Goal: Transaction & Acquisition: Purchase product/service

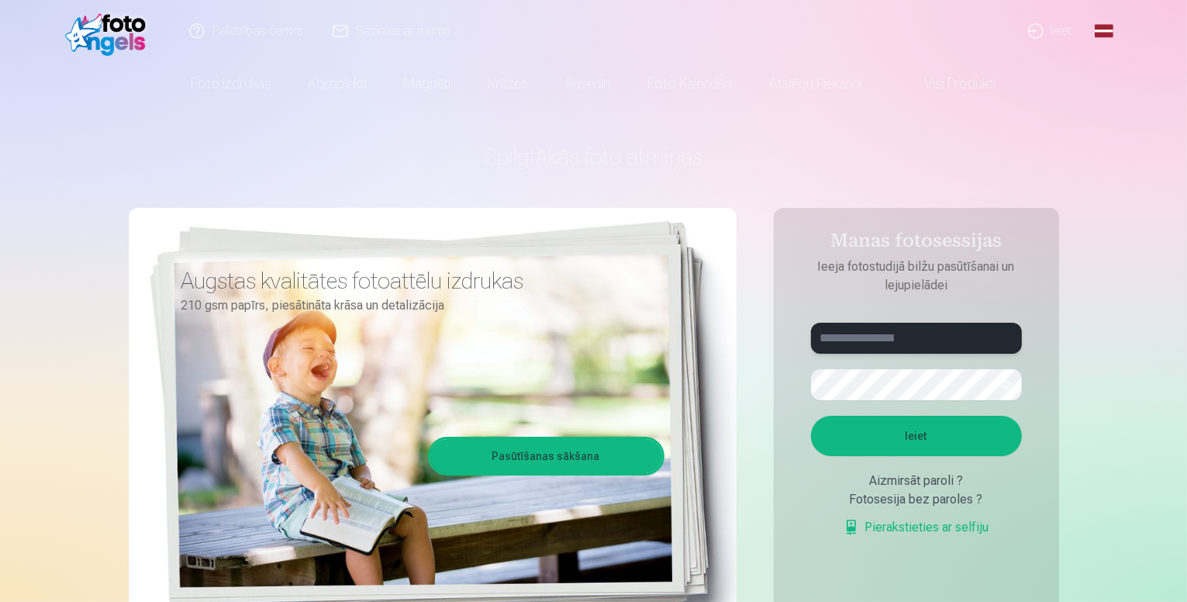
click at [840, 342] on input "text" at bounding box center [916, 338] width 211 height 31
type input "**********"
click at [811, 416] on button "Ieiet" at bounding box center [916, 436] width 211 height 40
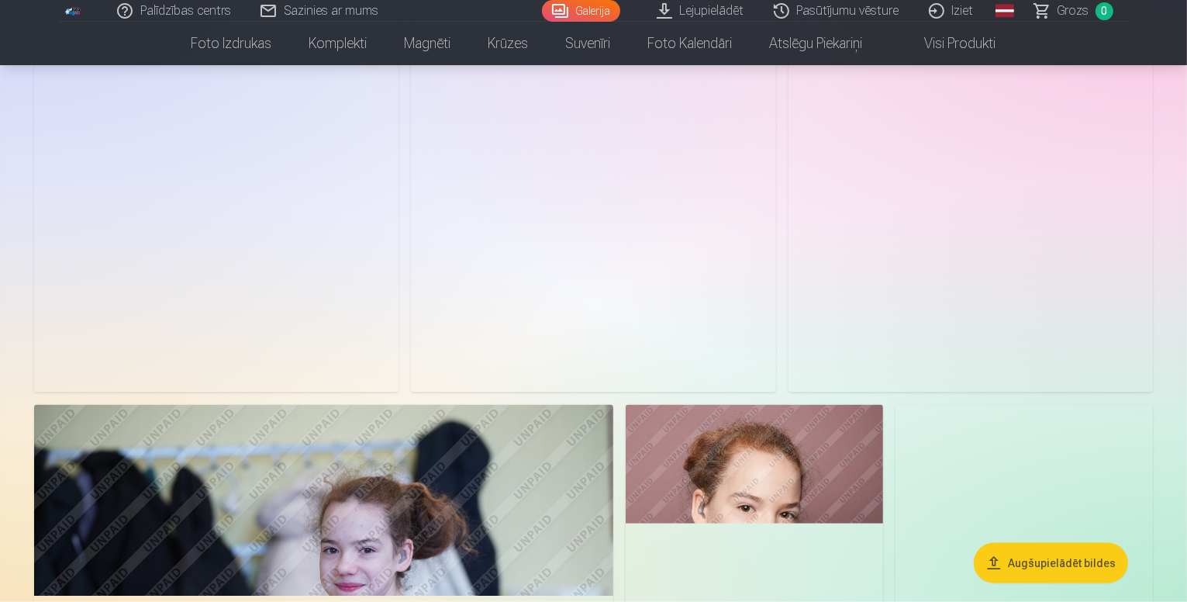
scroll to position [1985, 0]
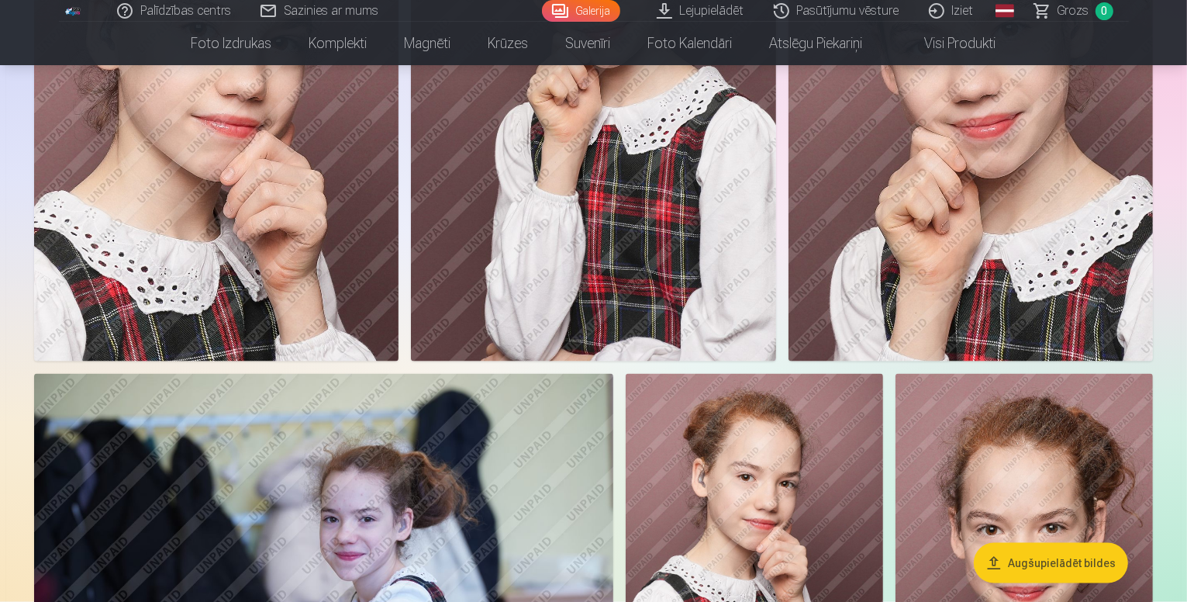
click at [1042, 564] on button "Augšupielādēt bildes" at bounding box center [1051, 563] width 154 height 40
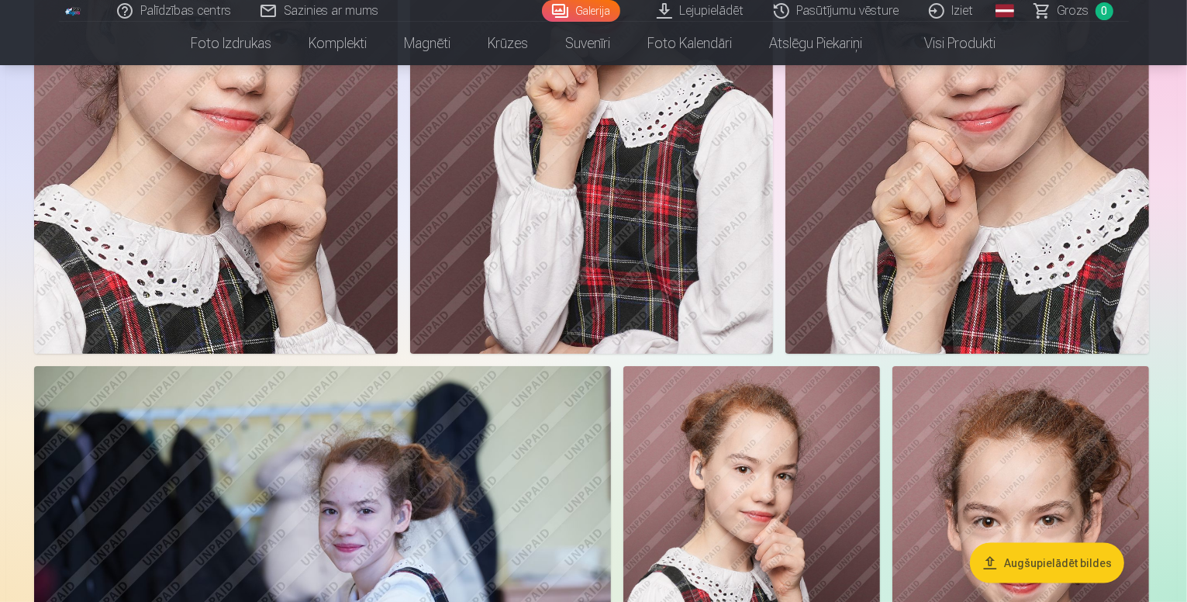
scroll to position [1990, 0]
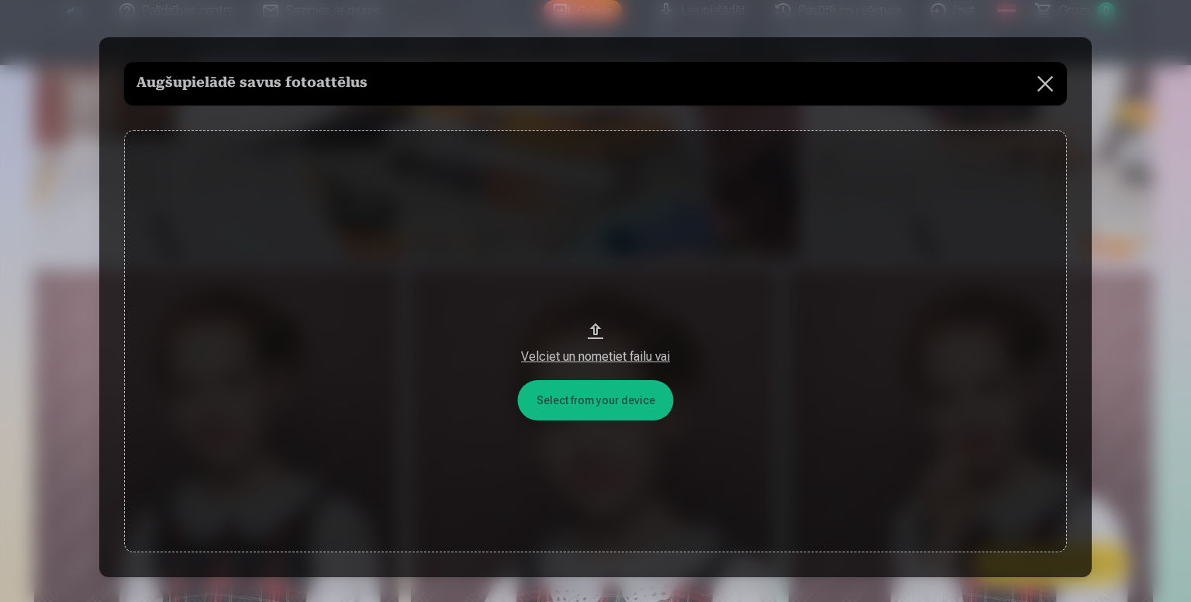
click at [605, 410] on button "Velciet un nometiet failu vai" at bounding box center [595, 340] width 943 height 421
click at [1047, 89] on button at bounding box center [1044, 83] width 43 height 43
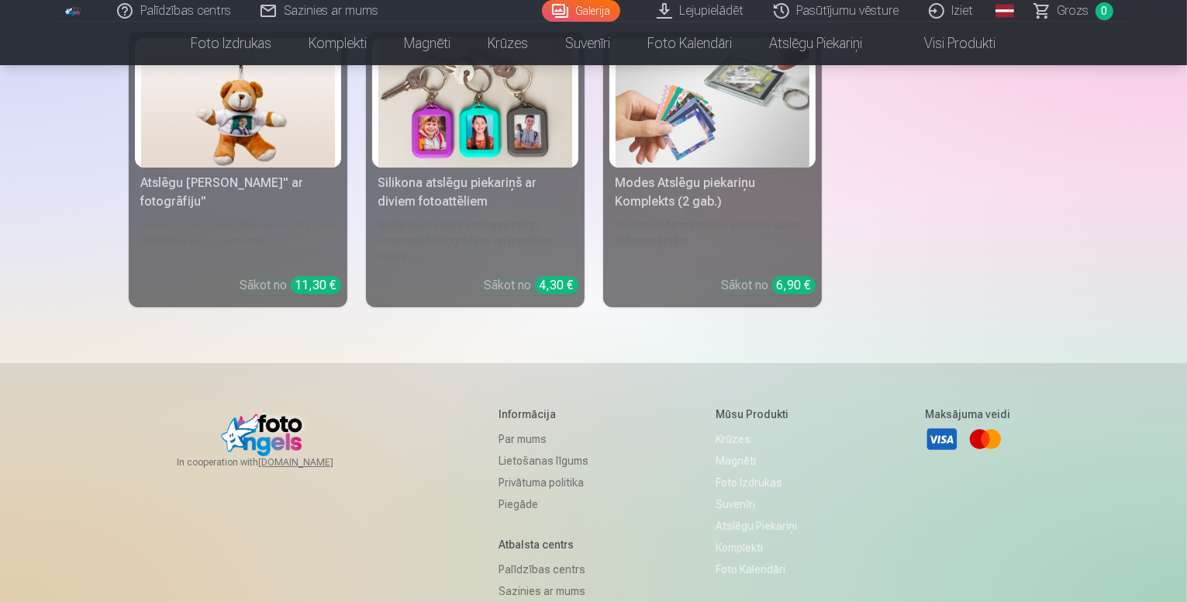
scroll to position [11371, 0]
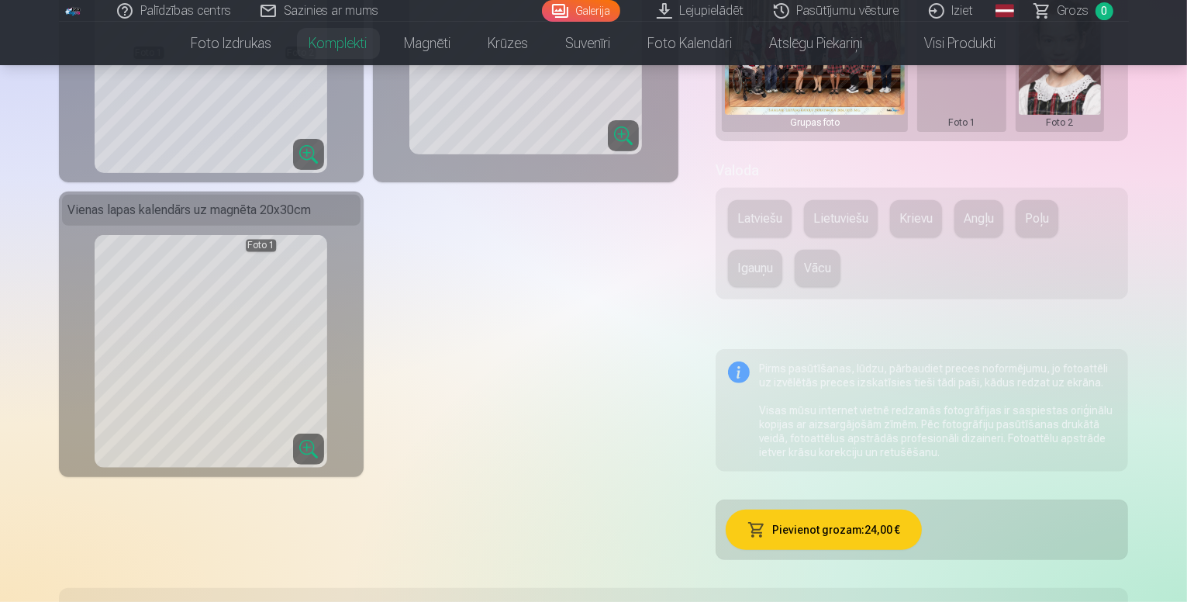
scroll to position [388, 0]
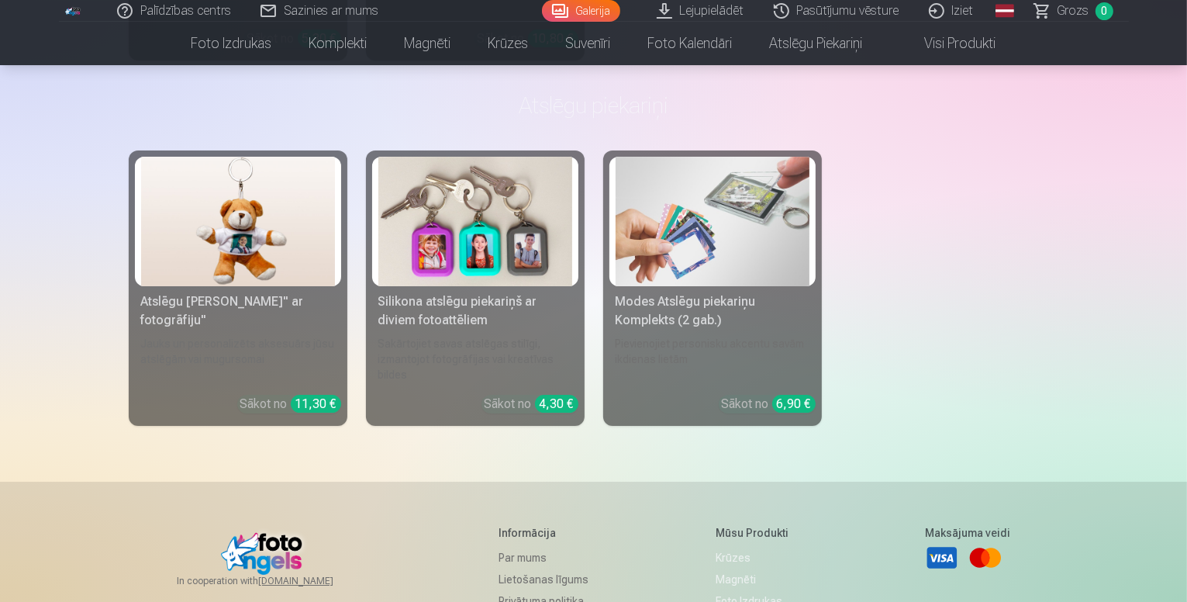
scroll to position [11397, 0]
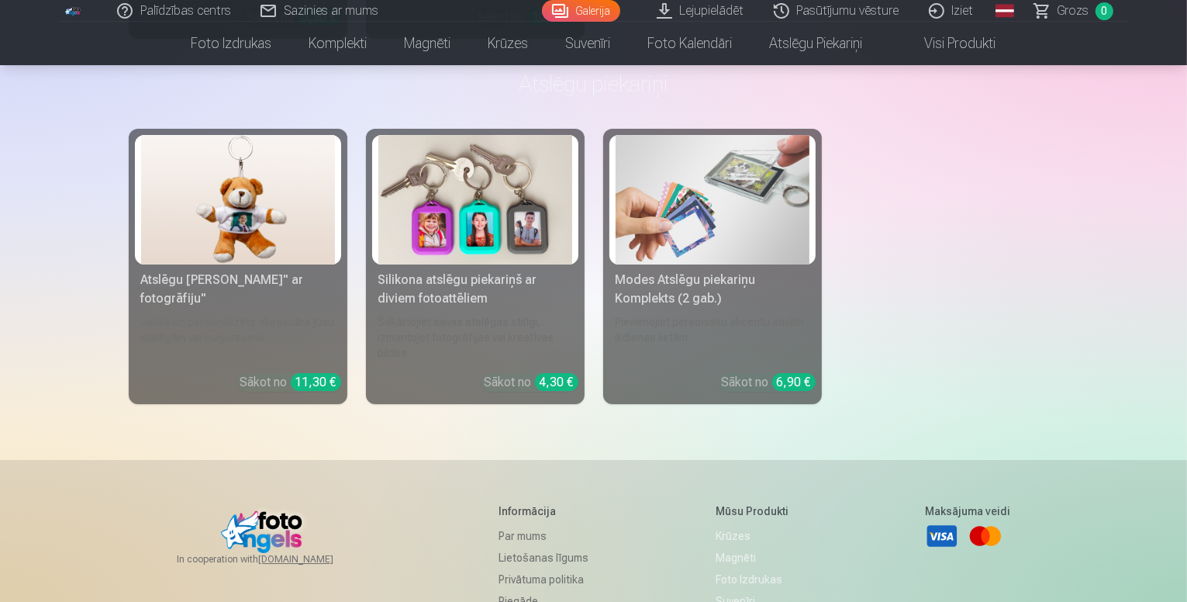
scroll to position [11397, 0]
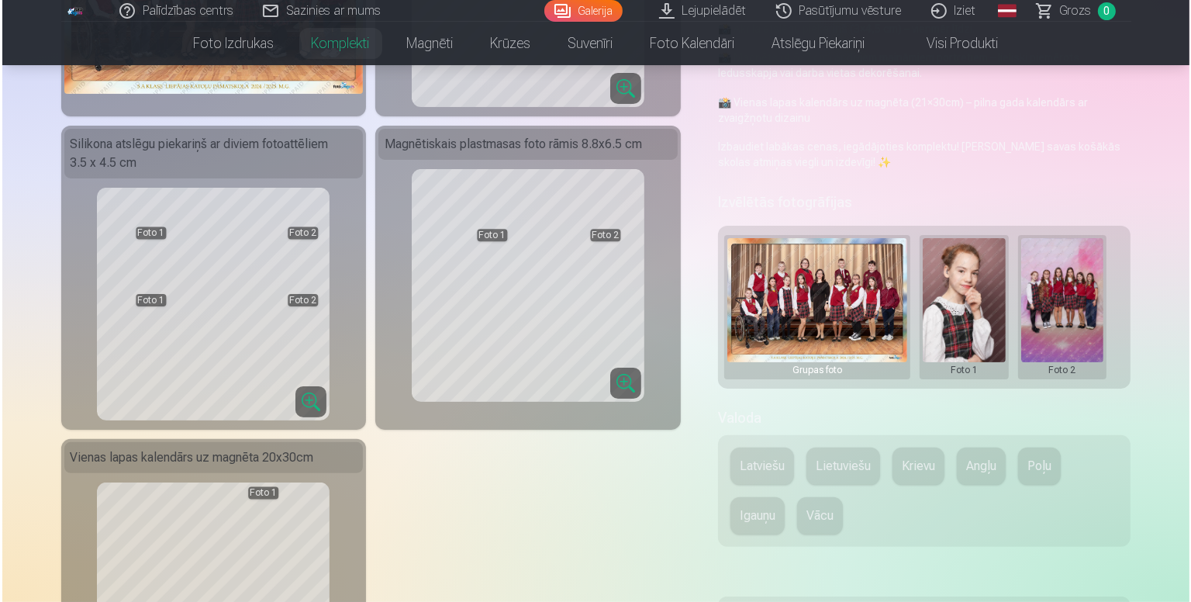
scroll to position [155, 0]
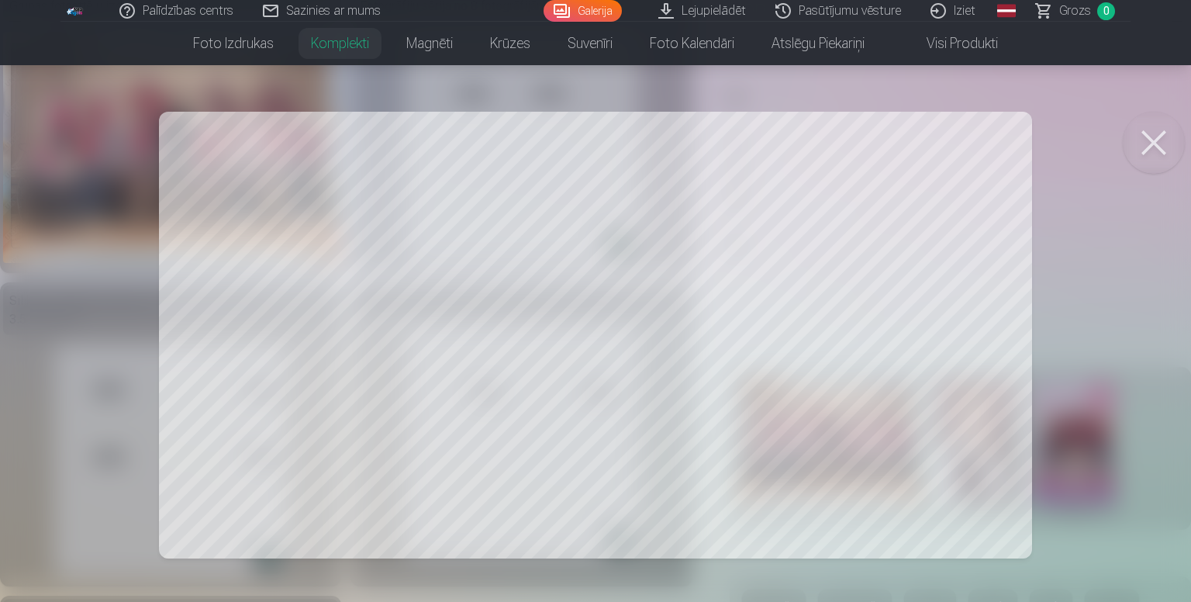
click at [979, 474] on div at bounding box center [595, 301] width 1191 height 602
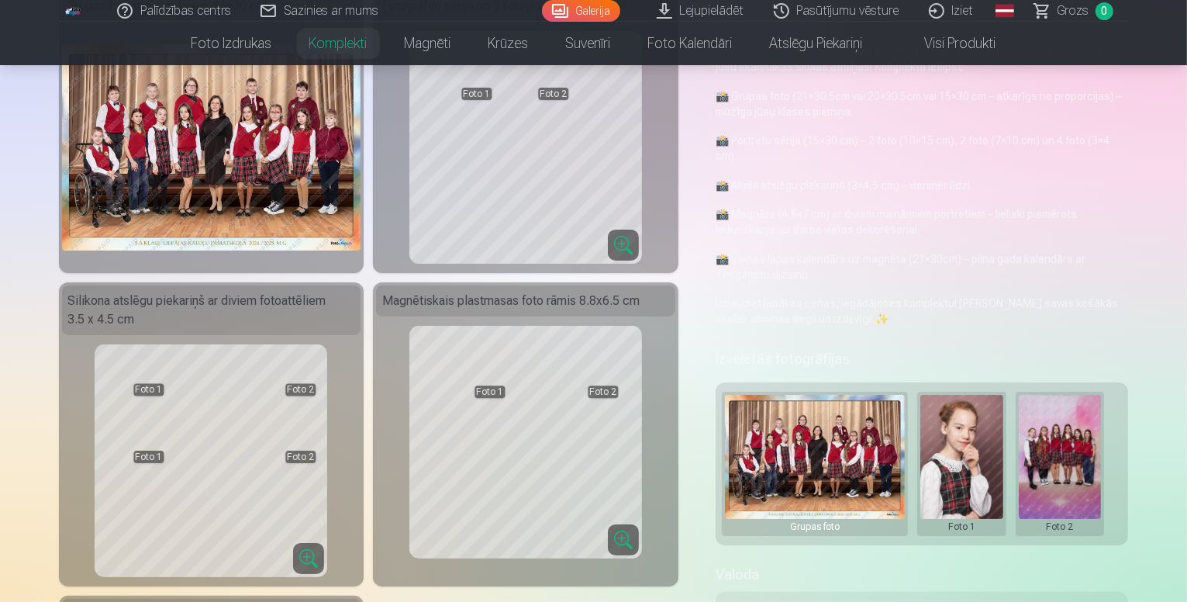
click at [960, 436] on button at bounding box center [961, 464] width 83 height 138
click at [950, 440] on button "Nomainiet foto" at bounding box center [973, 432] width 126 height 43
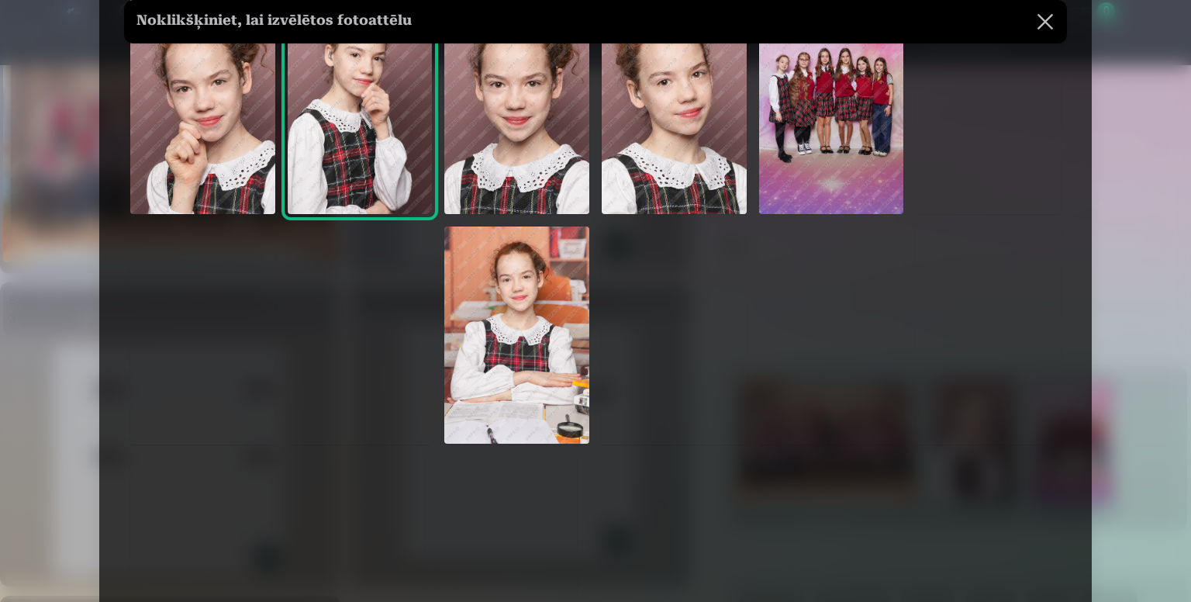
scroll to position [698, 0]
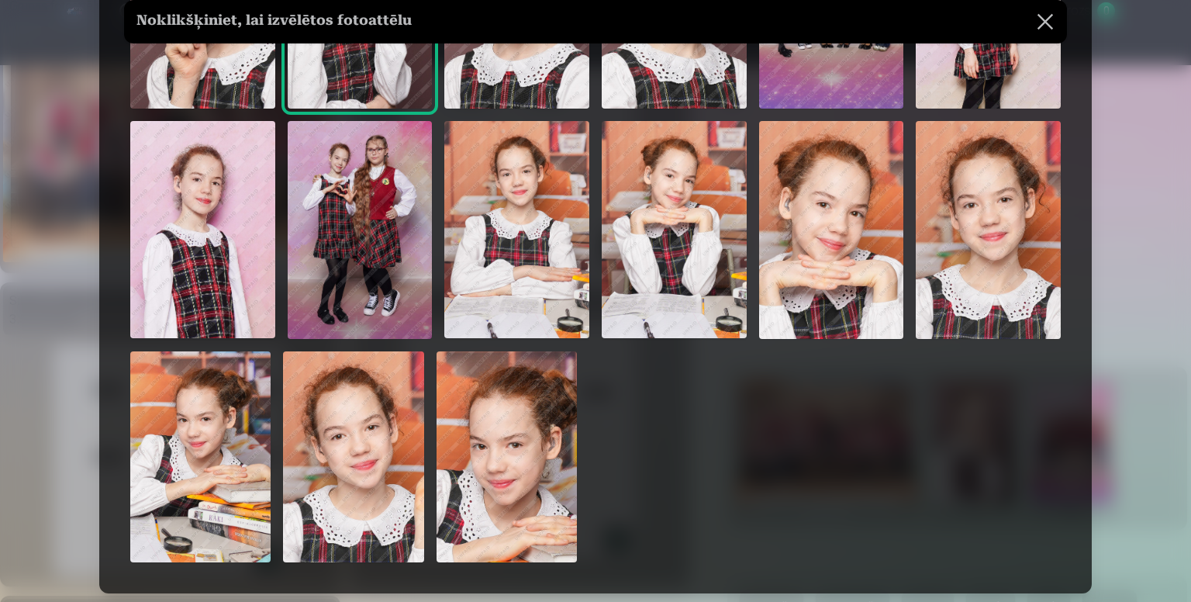
click at [843, 295] on img at bounding box center [831, 229] width 145 height 217
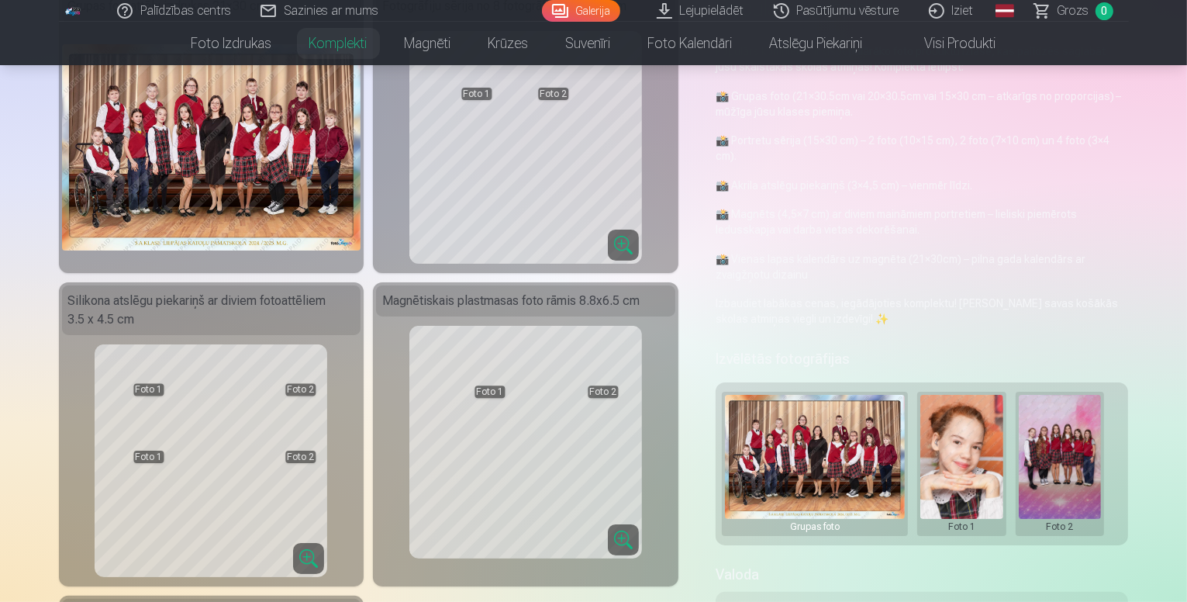
click at [1090, 436] on button at bounding box center [1060, 464] width 83 height 138
click at [1077, 429] on button "Nomainiet foto" at bounding box center [1071, 432] width 126 height 43
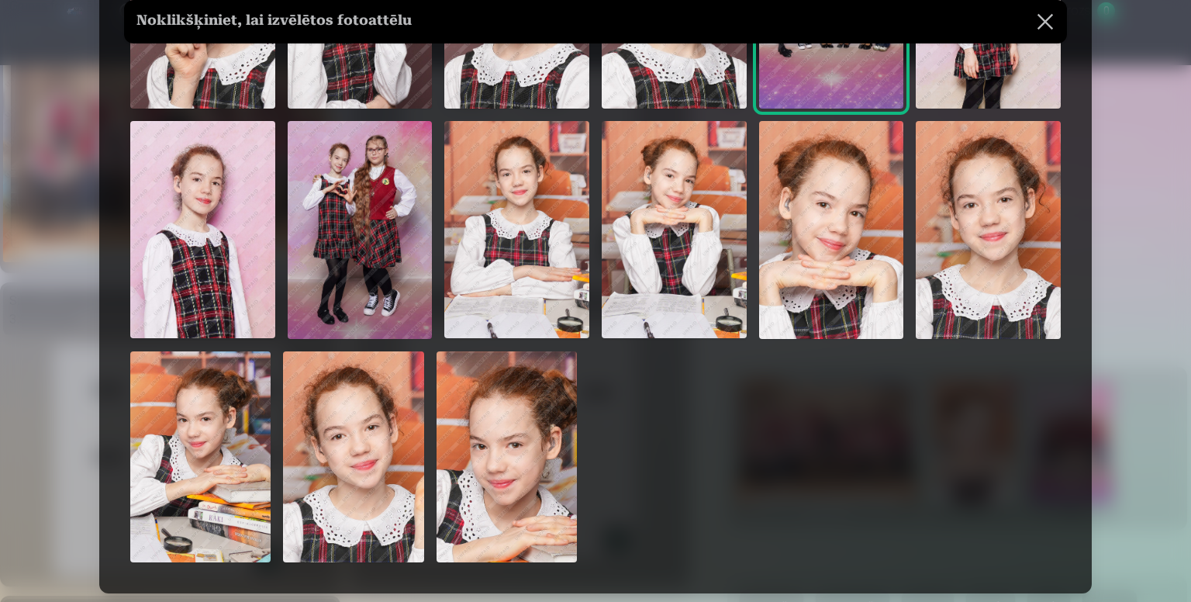
click at [194, 472] on img at bounding box center [200, 456] width 140 height 211
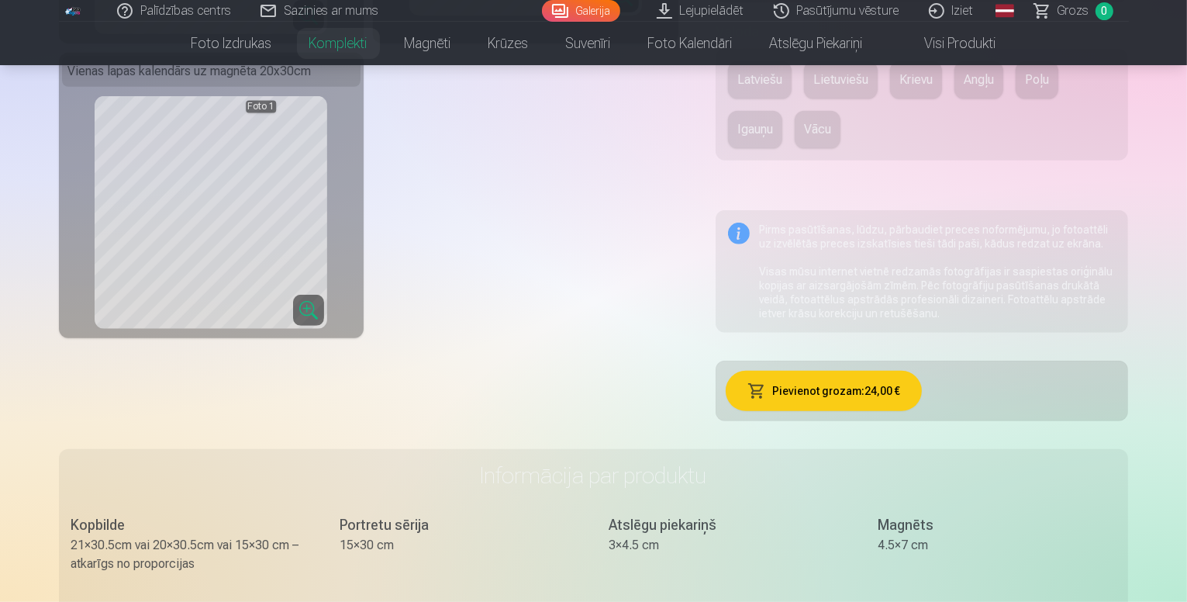
click at [823, 371] on button "Pievienot grozam : 24,00 €" at bounding box center [824, 391] width 196 height 40
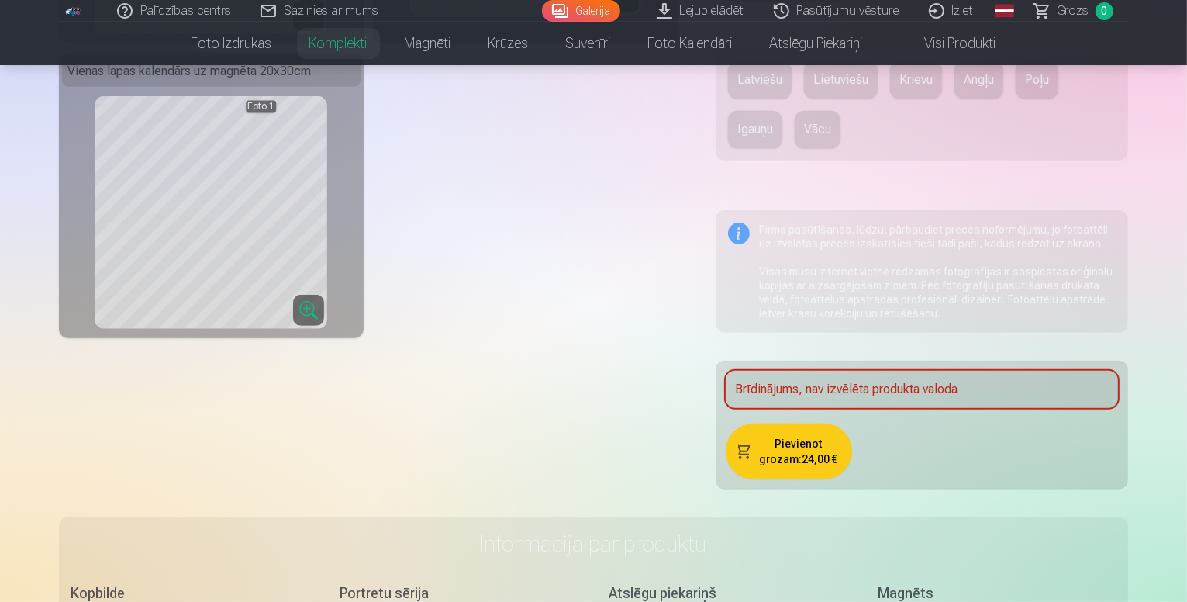
scroll to position [388, 0]
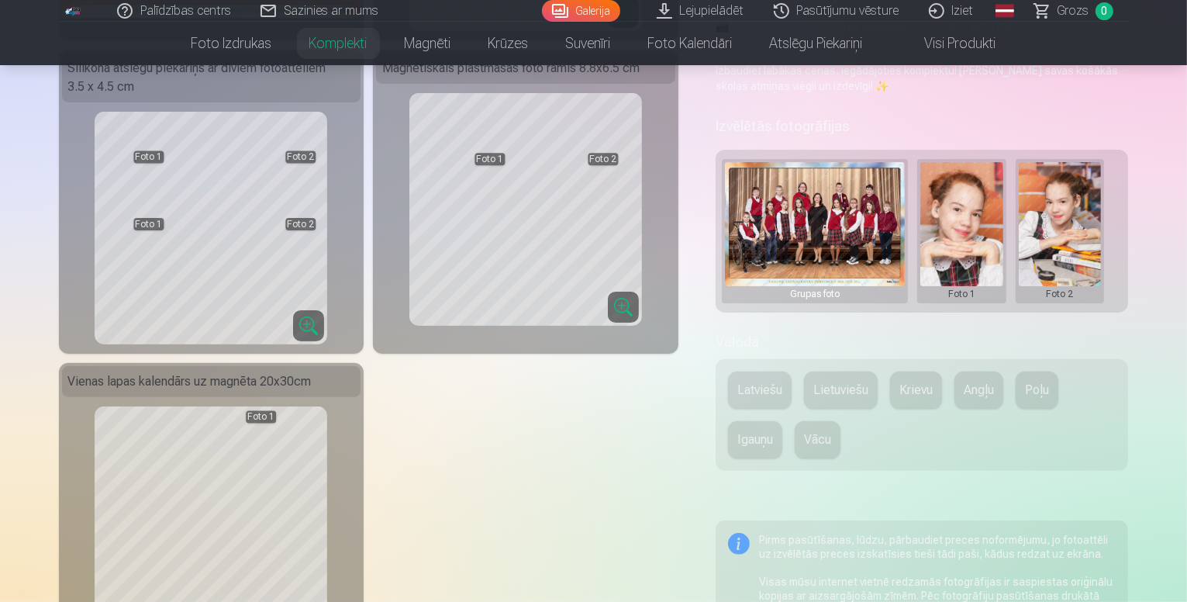
click at [766, 371] on button "Latviešu" at bounding box center [760, 389] width 64 height 37
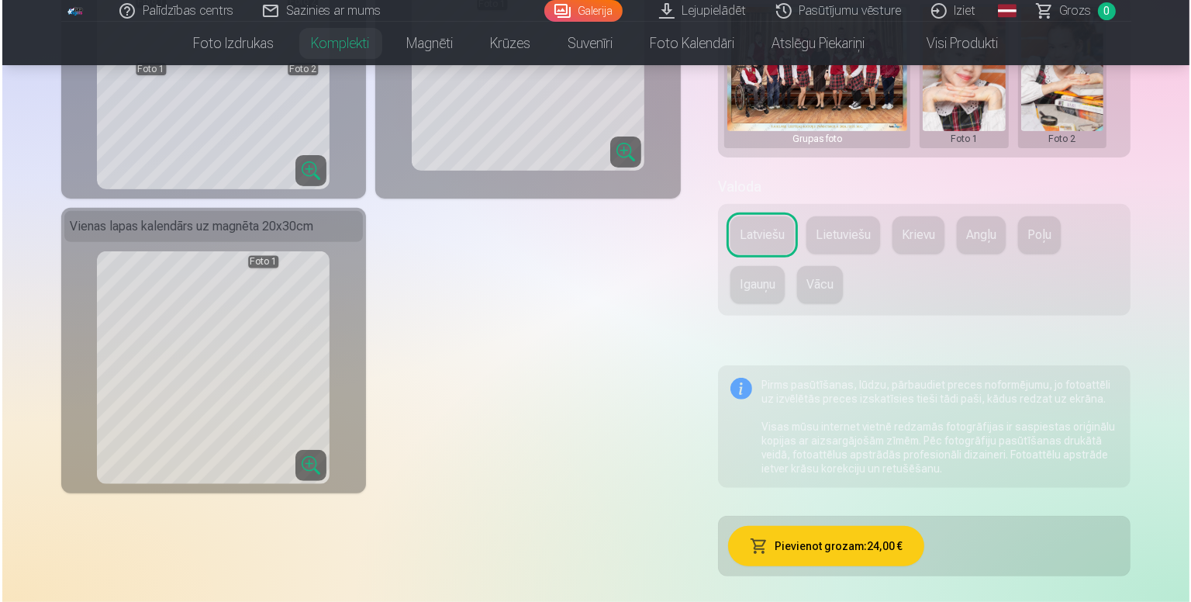
scroll to position [698, 0]
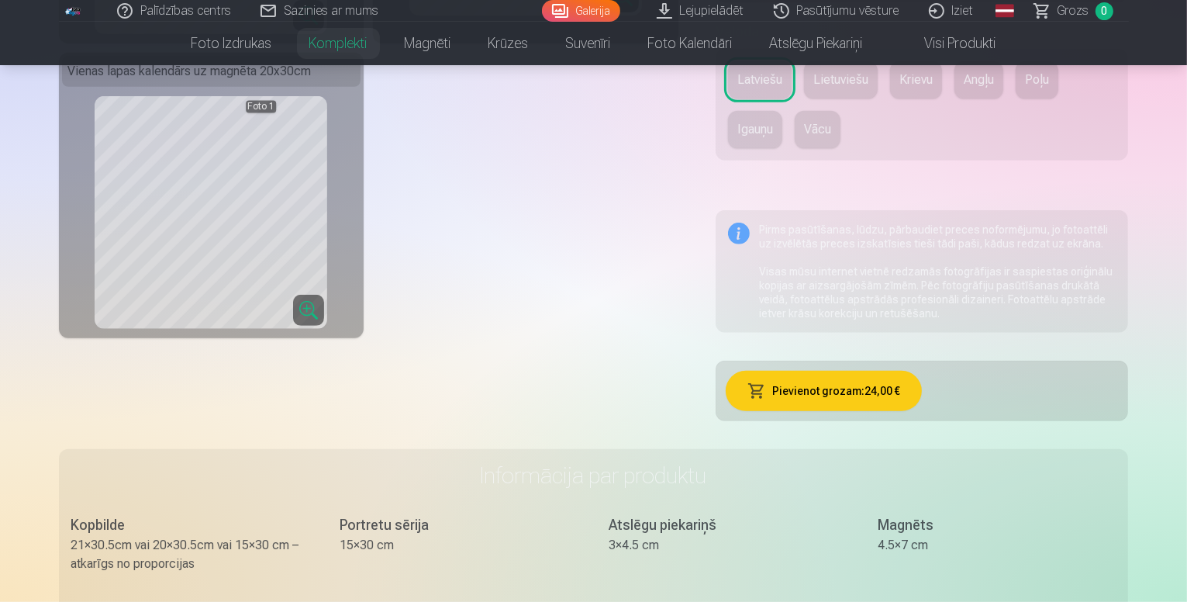
click at [868, 371] on button "Pievienot grozam : 24,00 €" at bounding box center [824, 391] width 196 height 40
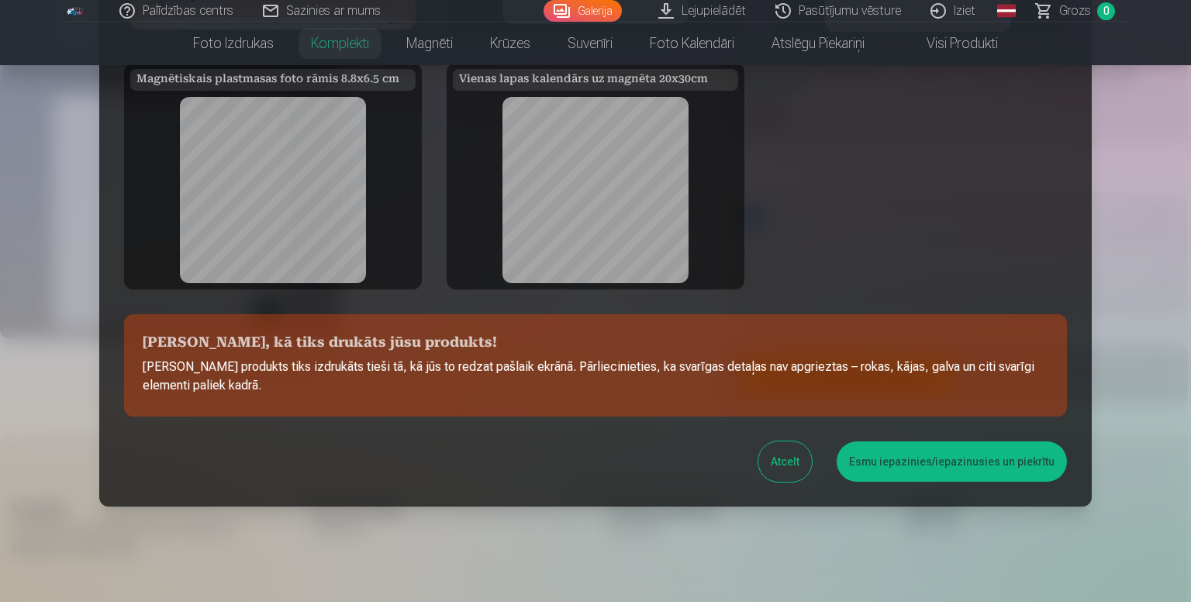
scroll to position [288, 0]
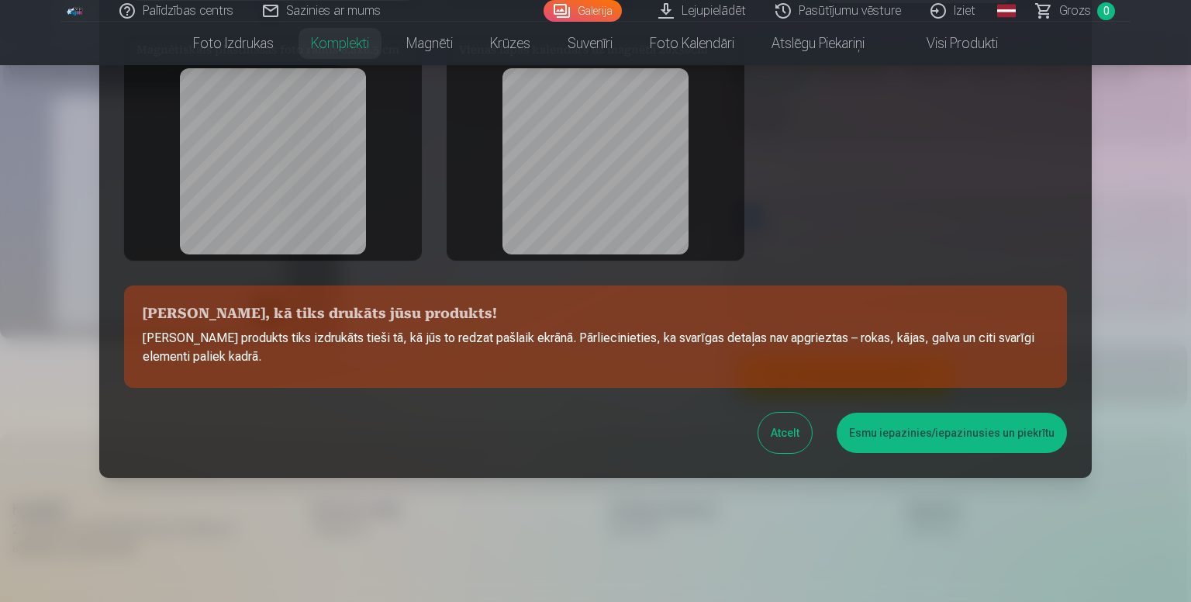
click at [907, 433] on button "Esmu iepazinies/iepazinusies un piekrītu" at bounding box center [952, 432] width 230 height 40
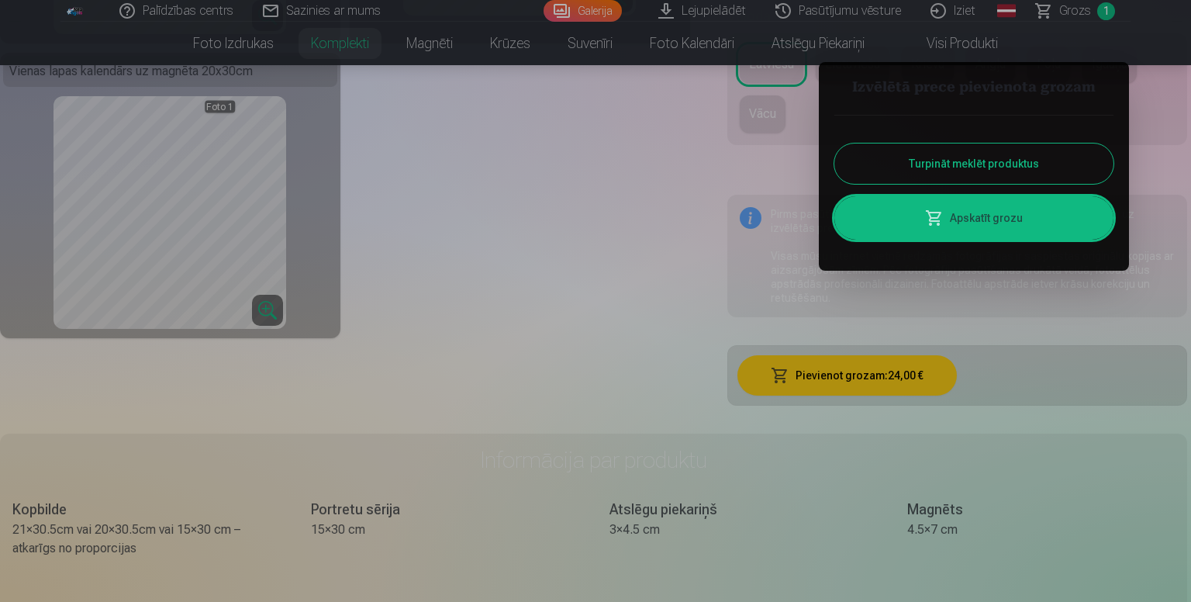
click at [989, 212] on link "Apskatīt grozu" at bounding box center [973, 217] width 279 height 43
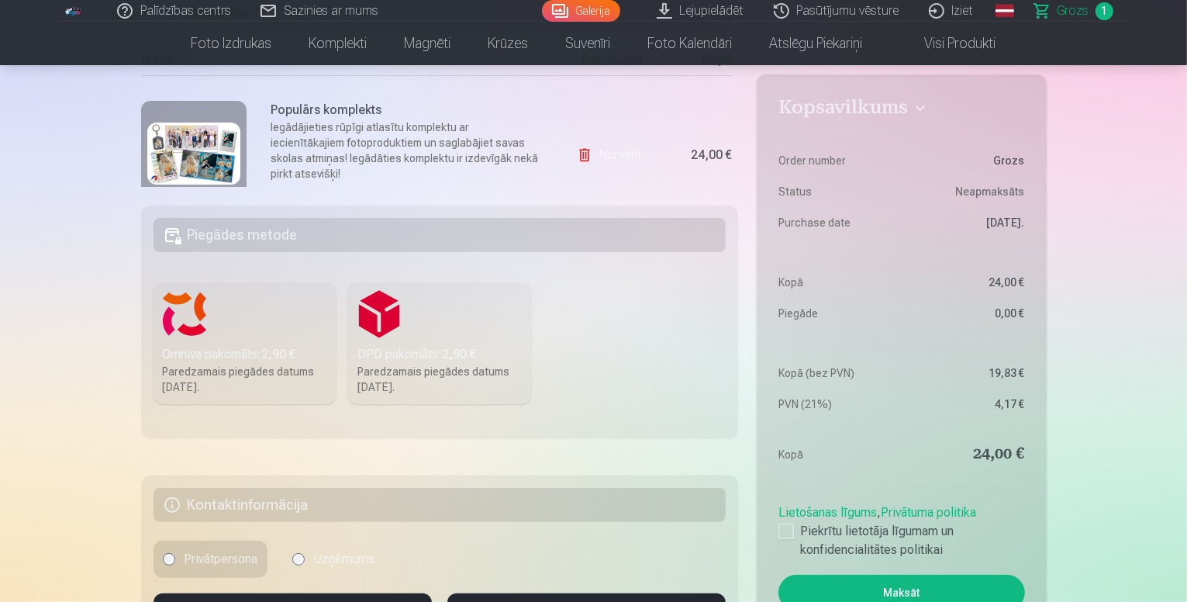
scroll to position [388, 0]
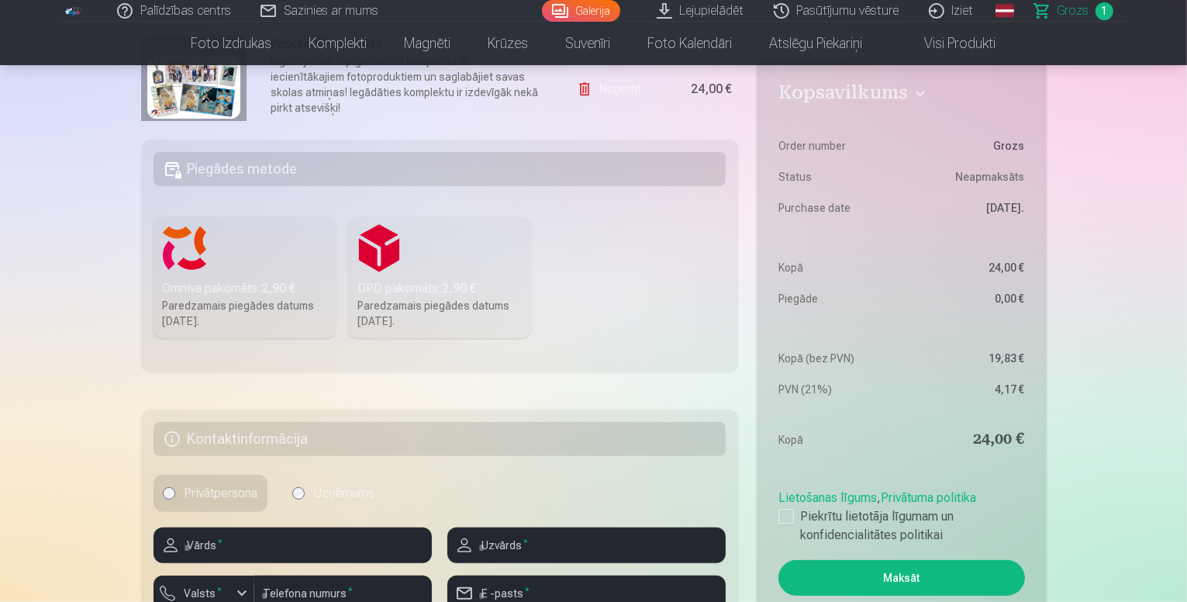
click at [220, 298] on div "Paredzamais piegādes datums [DATE]." at bounding box center [245, 313] width 164 height 31
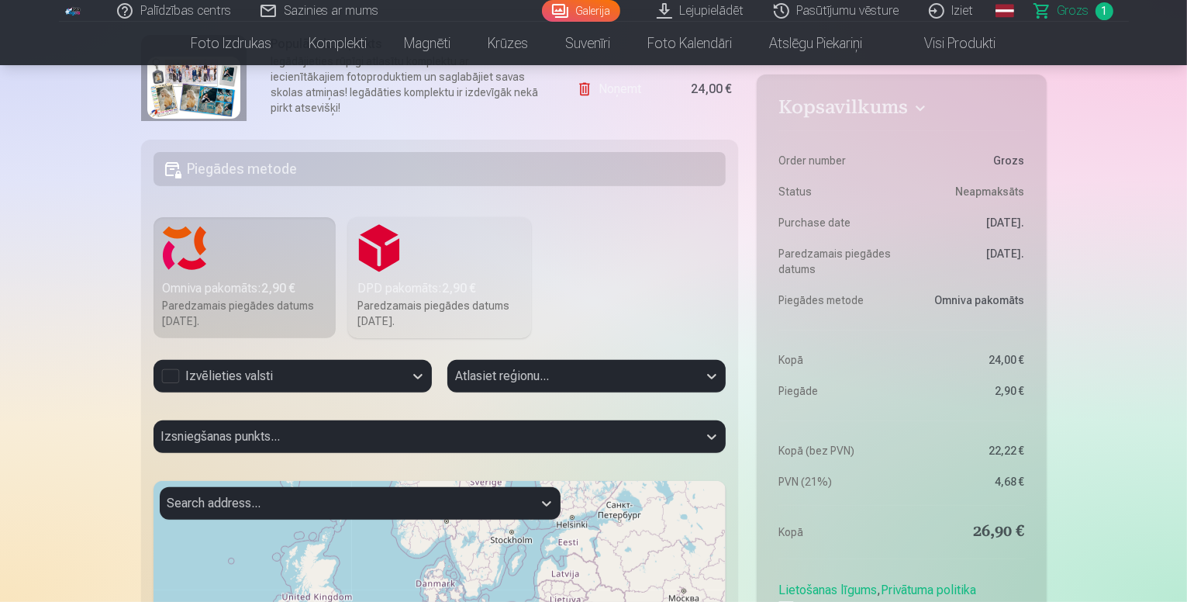
scroll to position [543, 0]
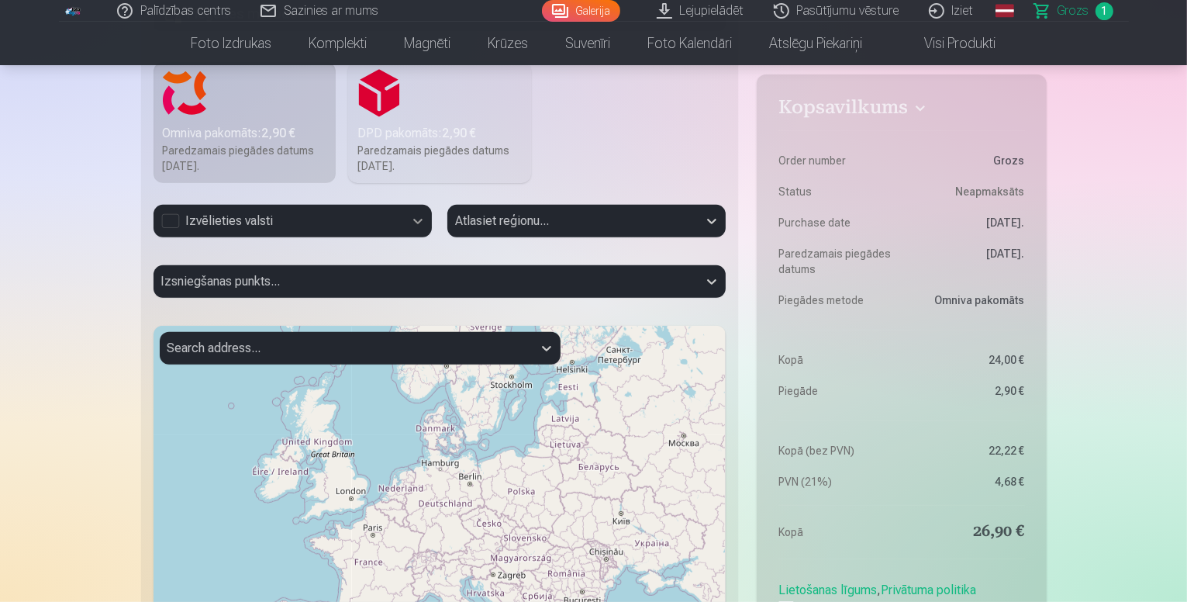
click at [420, 218] on icon at bounding box center [418, 221] width 16 height 16
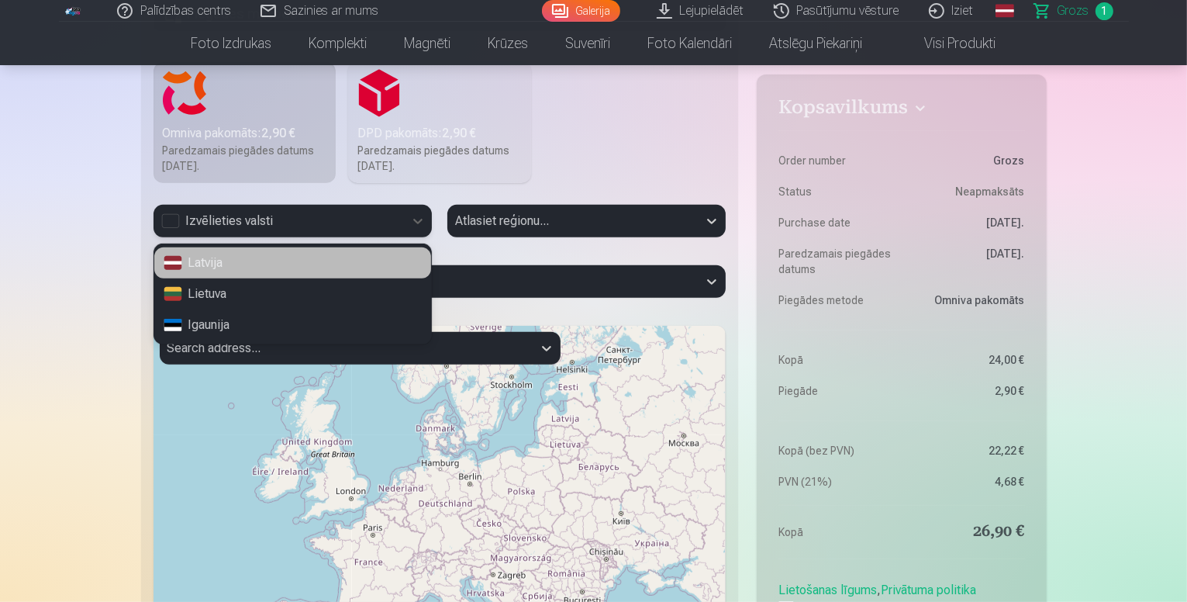
click at [198, 260] on div "Latvija" at bounding box center [292, 262] width 277 height 31
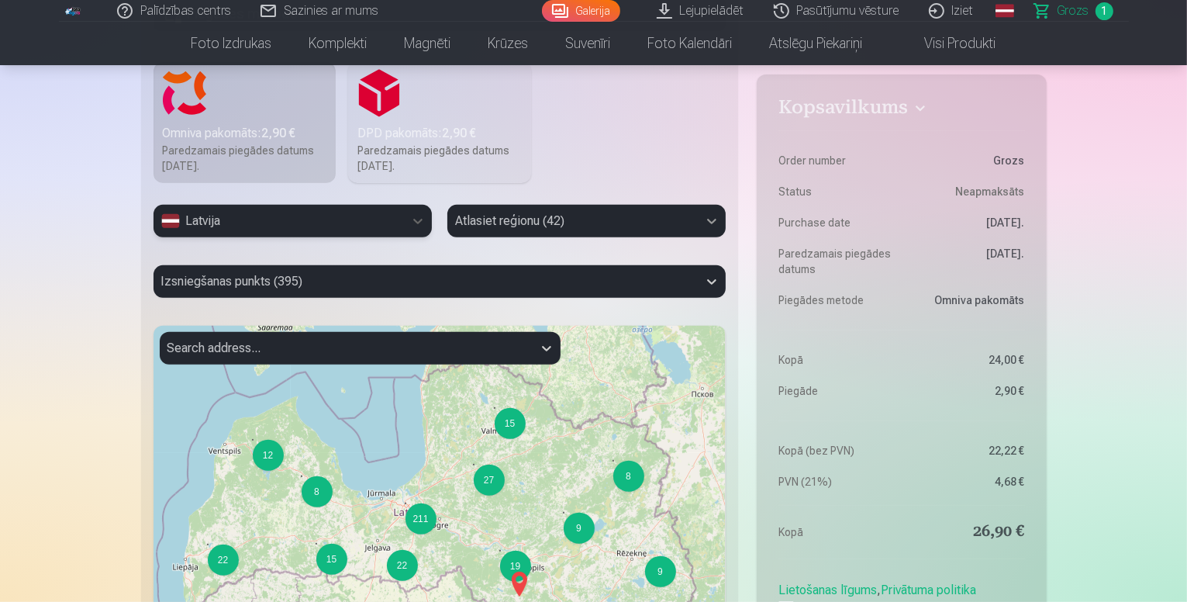
click at [709, 215] on icon at bounding box center [712, 221] width 16 height 16
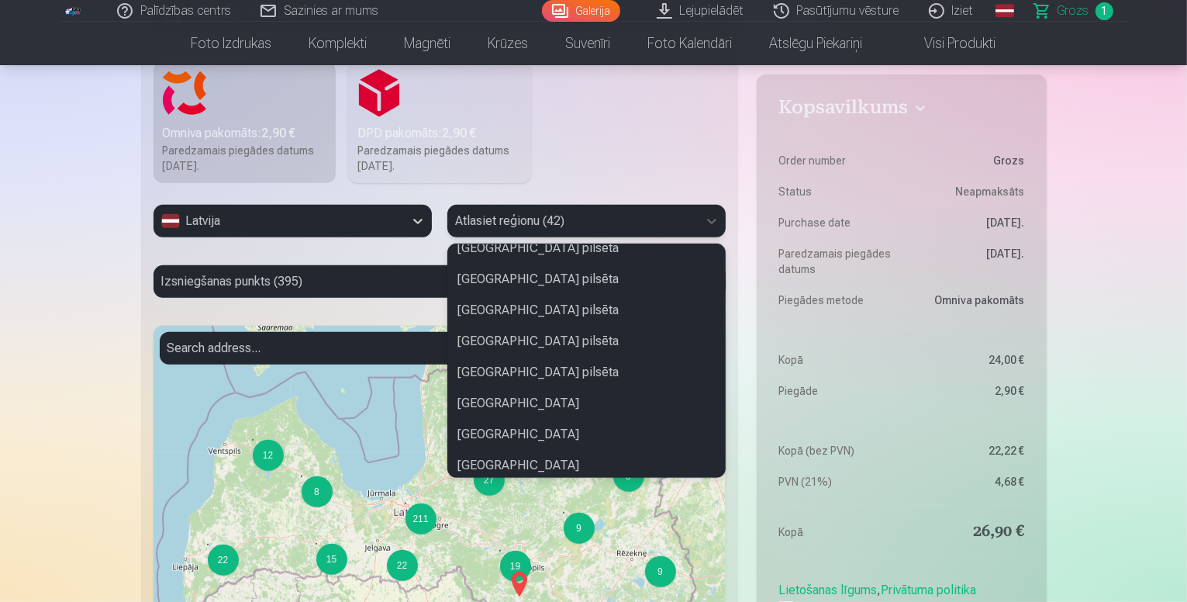
scroll to position [233, 0]
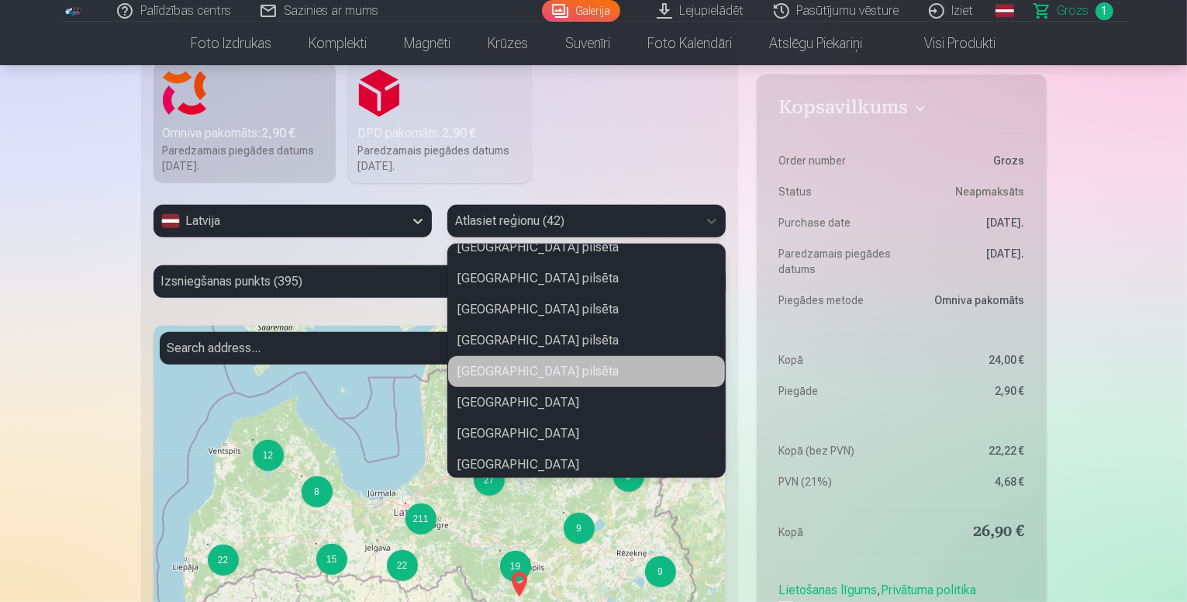
click at [505, 376] on div "[GEOGRAPHIC_DATA] pilsēta" at bounding box center [586, 371] width 277 height 31
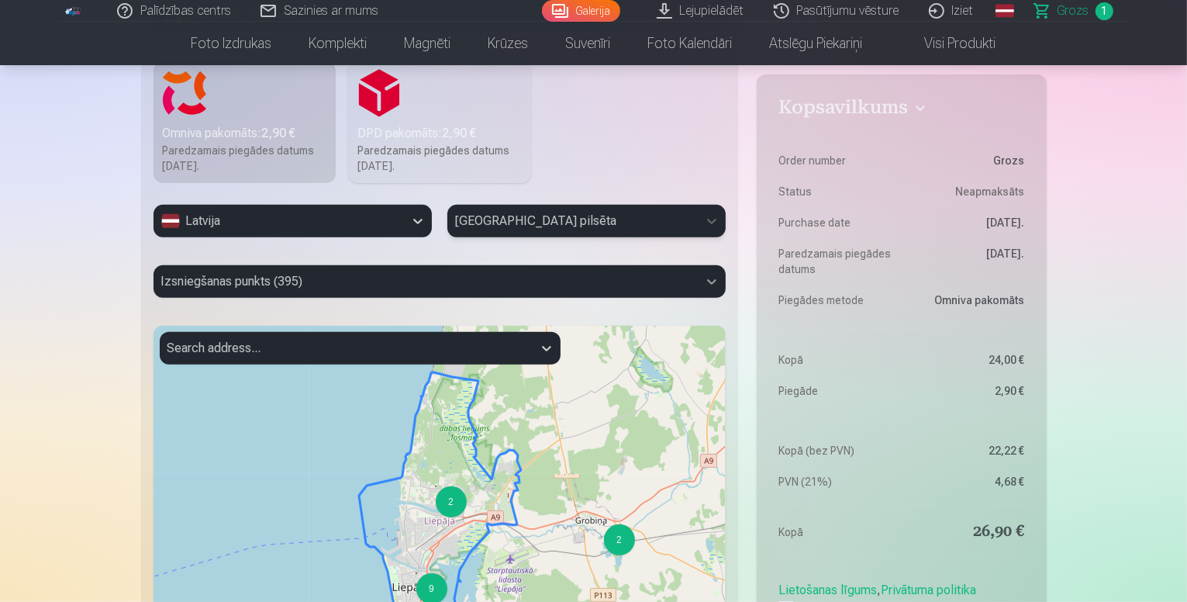
click at [709, 280] on icon at bounding box center [711, 281] width 9 height 5
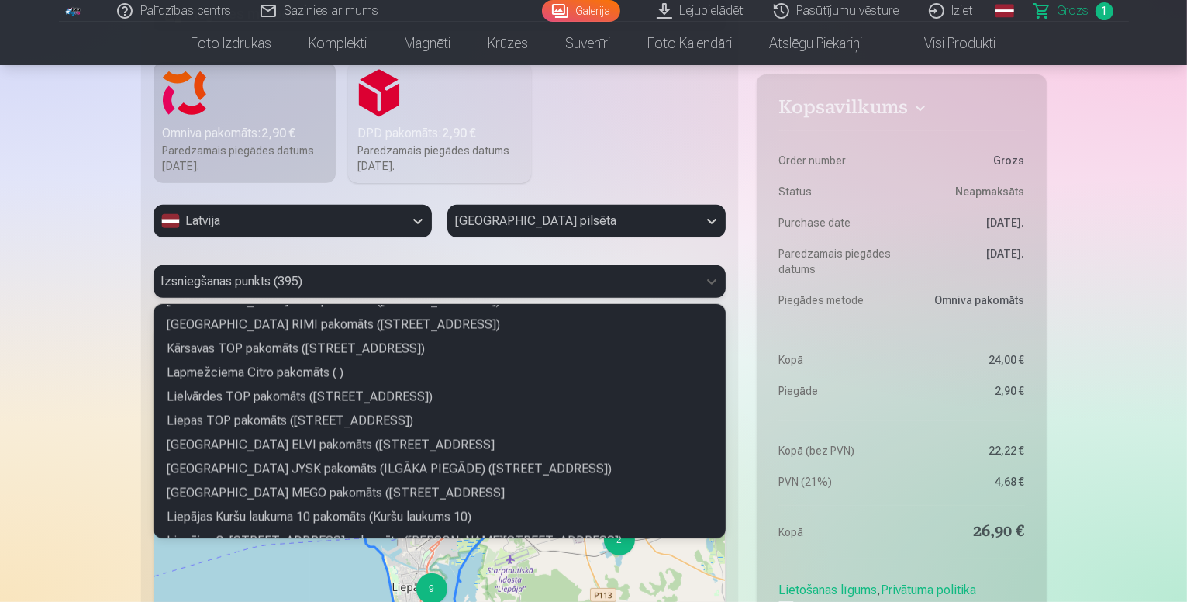
scroll to position [2713, 0]
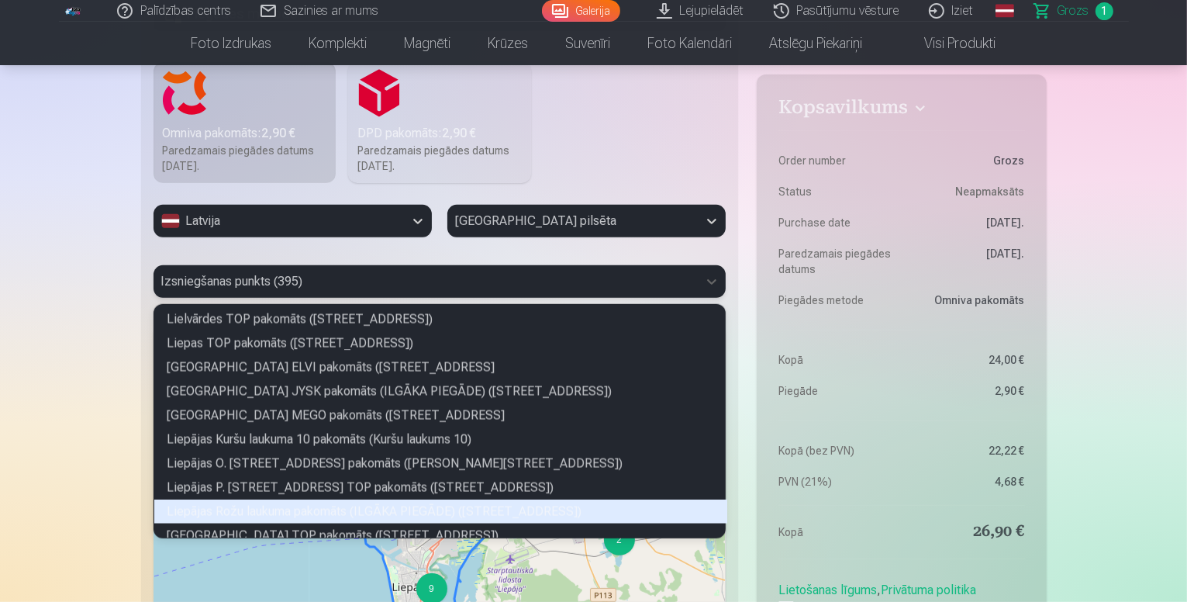
click at [474, 505] on div "Liepājas Rožu laukuma pakomāts (ILGĀKA PIEGĀDE) ([STREET_ADDRESS])" at bounding box center [440, 511] width 573 height 24
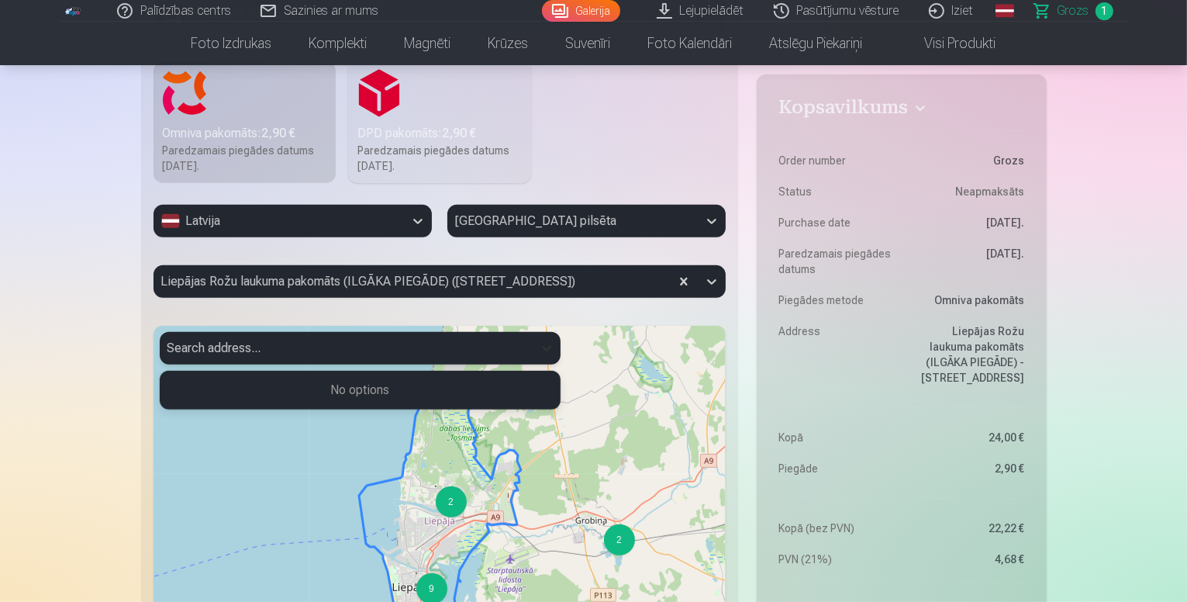
click at [545, 352] on icon at bounding box center [547, 348] width 16 height 16
click at [611, 404] on div "2 9 2 + − Leaflet | © OpenStreetMap contributors" at bounding box center [440, 520] width 573 height 388
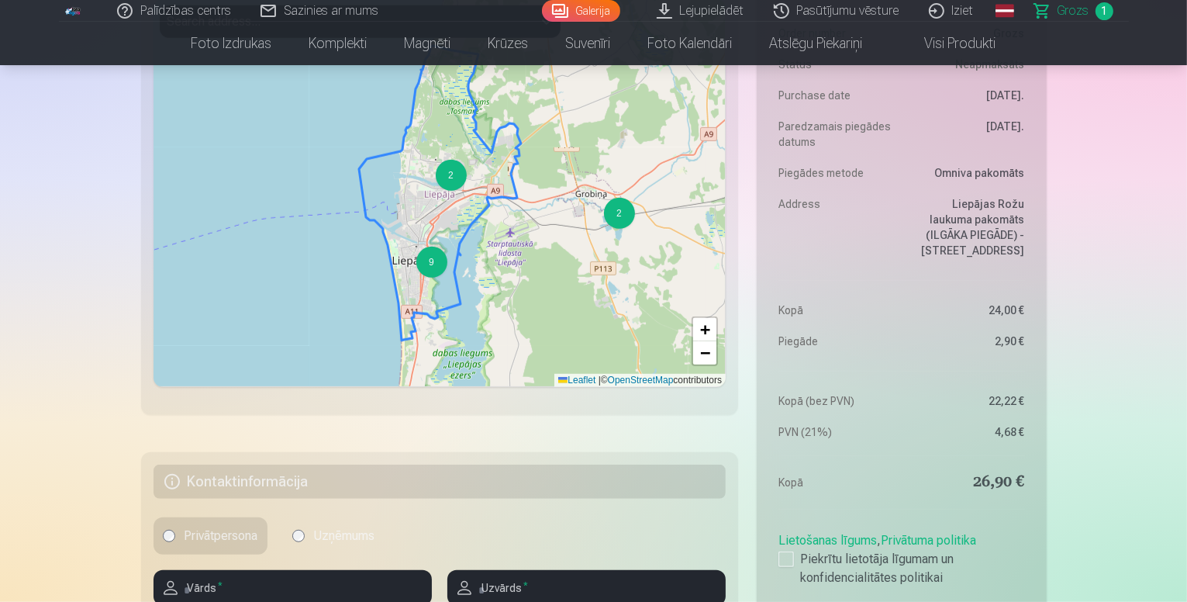
scroll to position [1008, 0]
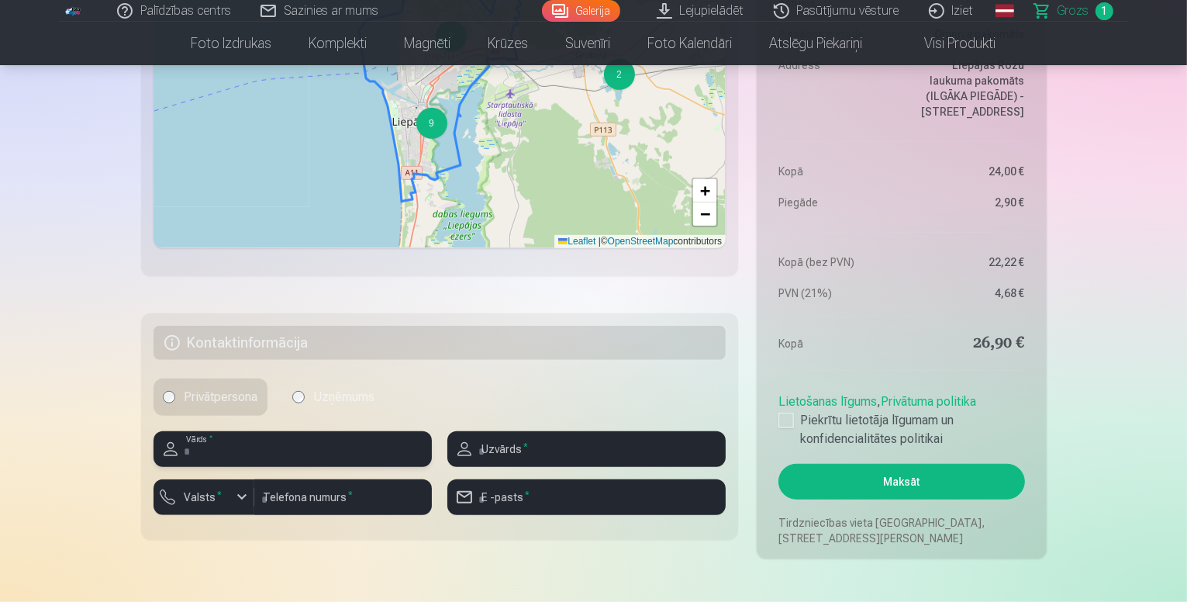
click at [304, 452] on input "text" at bounding box center [293, 449] width 278 height 36
type input "********"
type input "*"
type input "*******"
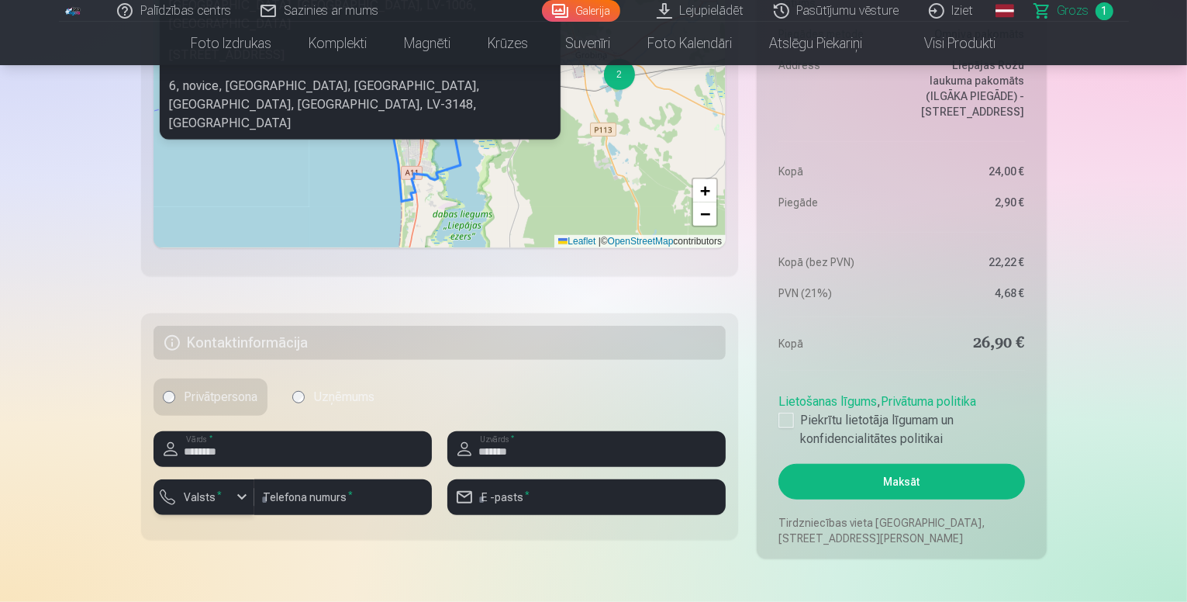
click at [236, 495] on div "button" at bounding box center [242, 497] width 19 height 19
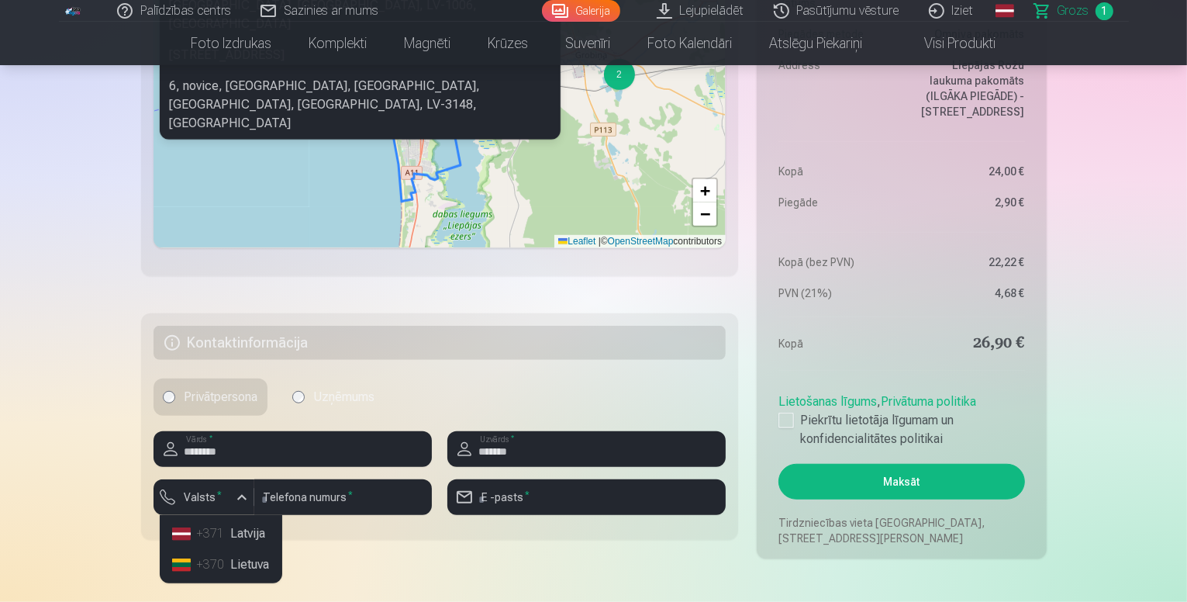
click at [241, 529] on li "+371 Latvija" at bounding box center [221, 533] width 110 height 31
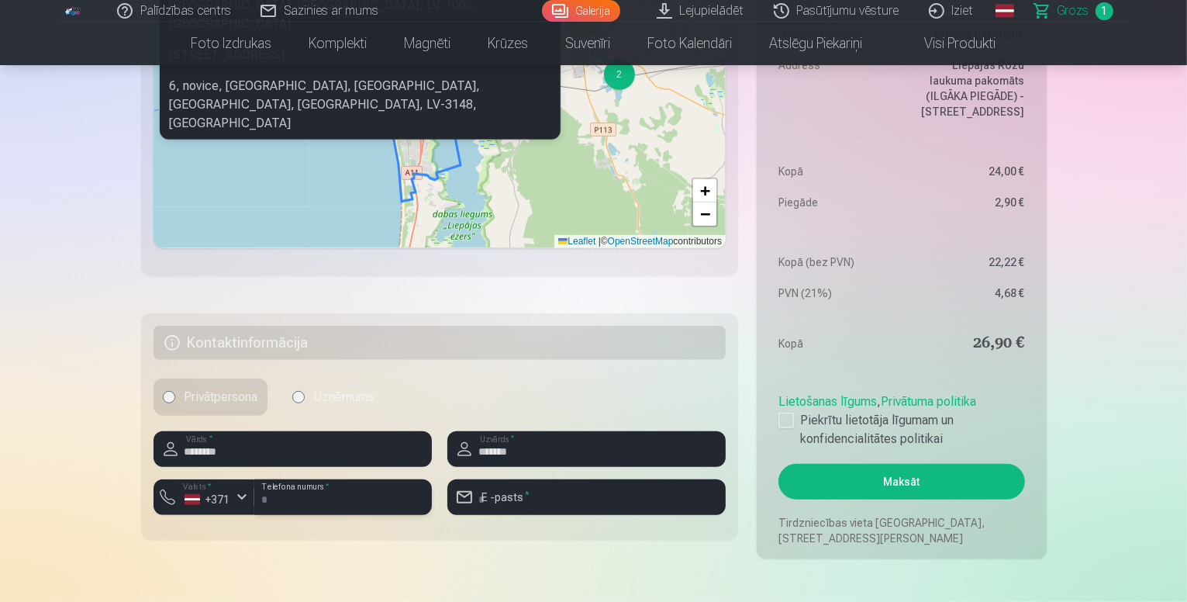
click at [273, 497] on input "number" at bounding box center [343, 497] width 178 height 36
type input "********"
click at [540, 492] on input "email" at bounding box center [586, 497] width 278 height 36
type input "**********"
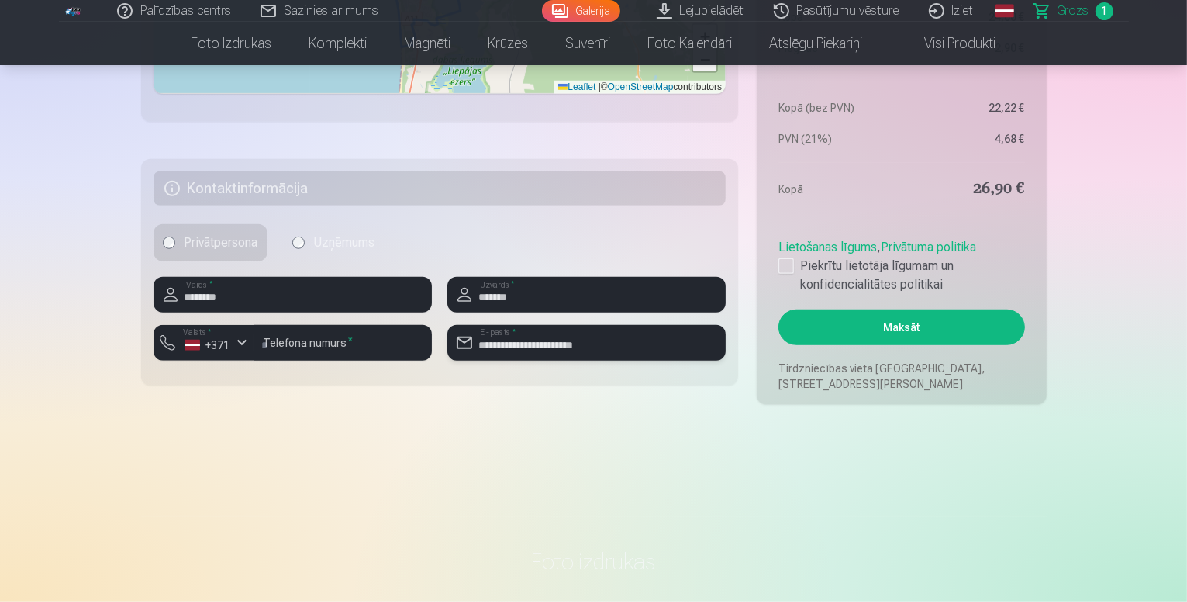
scroll to position [1163, 0]
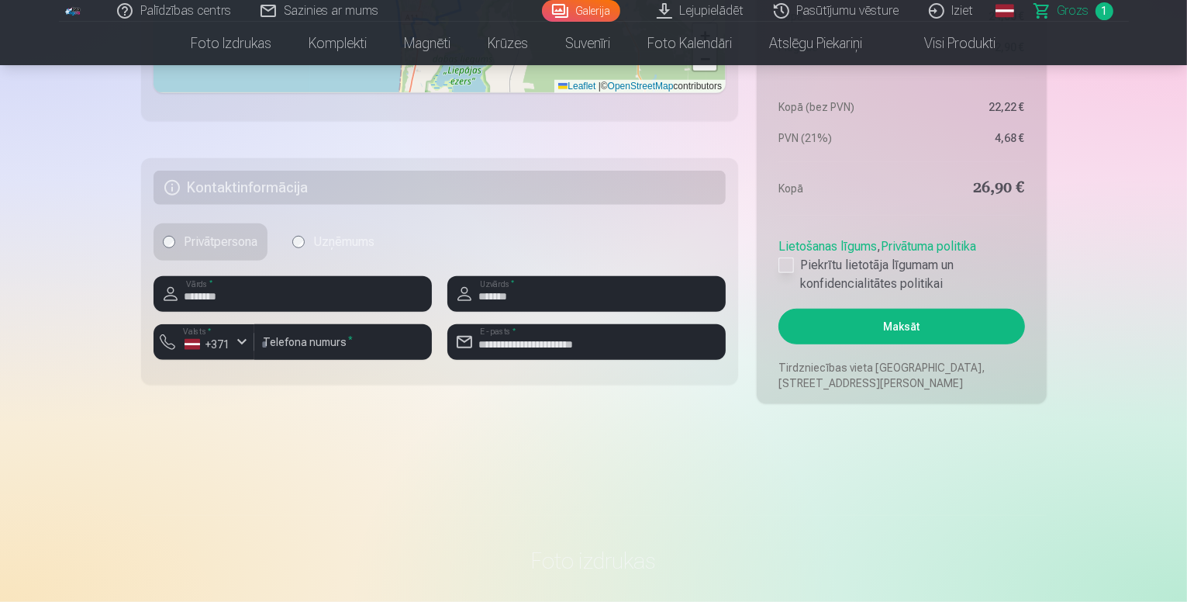
click at [781, 267] on div at bounding box center [786, 265] width 16 height 16
click at [872, 319] on button "Maksāt" at bounding box center [901, 327] width 246 height 36
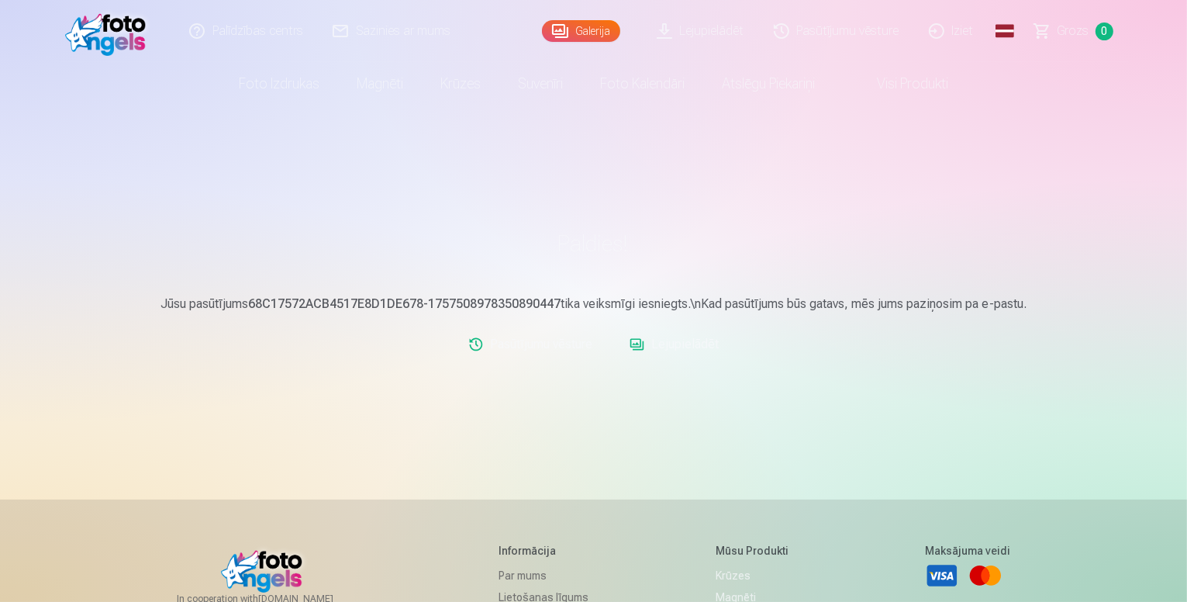
click at [692, 36] on link "Lejupielādēt" at bounding box center [701, 31] width 117 height 62
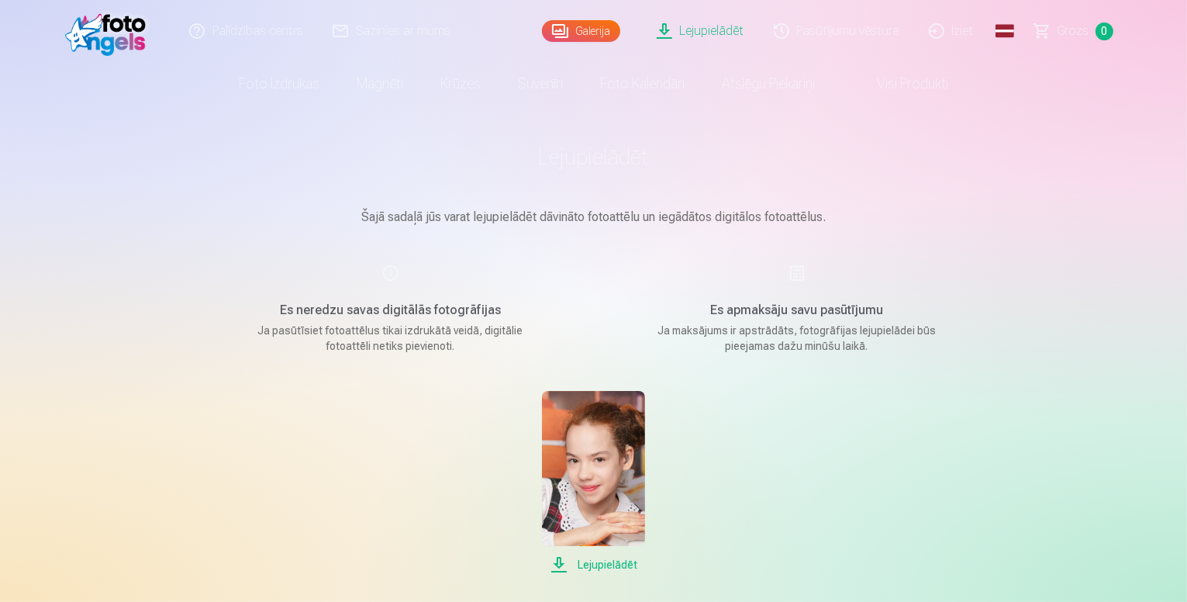
click at [590, 565] on span "Lejupielādēt" at bounding box center [593, 564] width 103 height 19
click at [800, 274] on div "Es apmaksāju savu pasūtījumu Ja maksājums ir apstrādāts, fotogrāfijas lejupielā…" at bounding box center [796, 309] width 369 height 90
click at [781, 321] on div "Es apmaksāju savu pasūtījumu Ja maksājums ir apstrādāts, fotogrāfijas lejupielā…" at bounding box center [796, 309] width 369 height 90
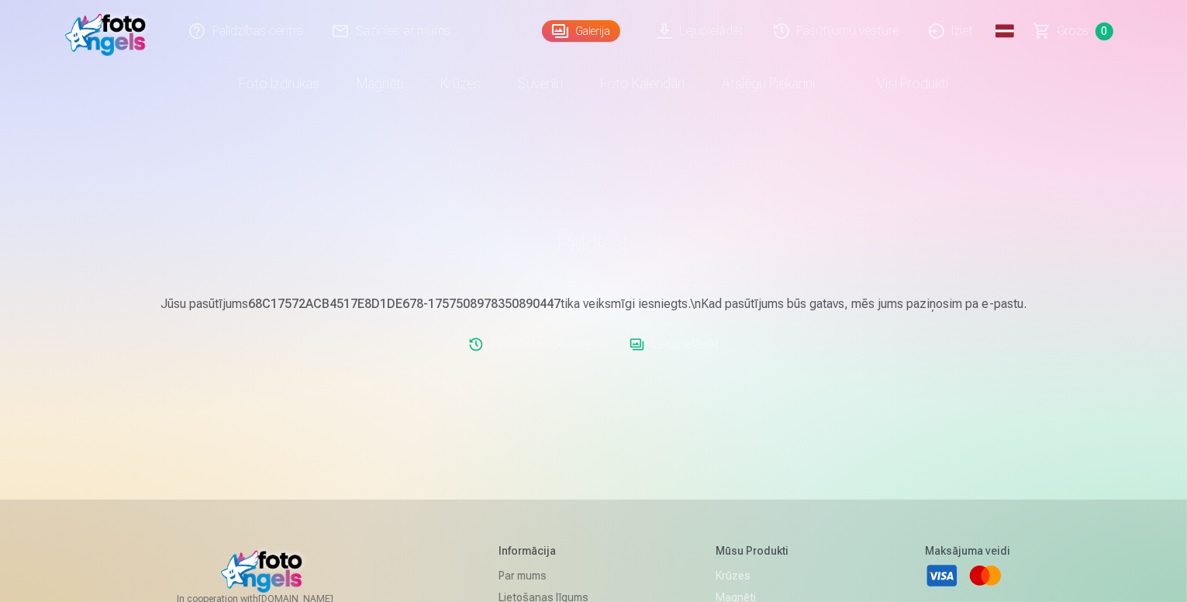
click at [570, 39] on link "Galerija" at bounding box center [581, 31] width 78 height 22
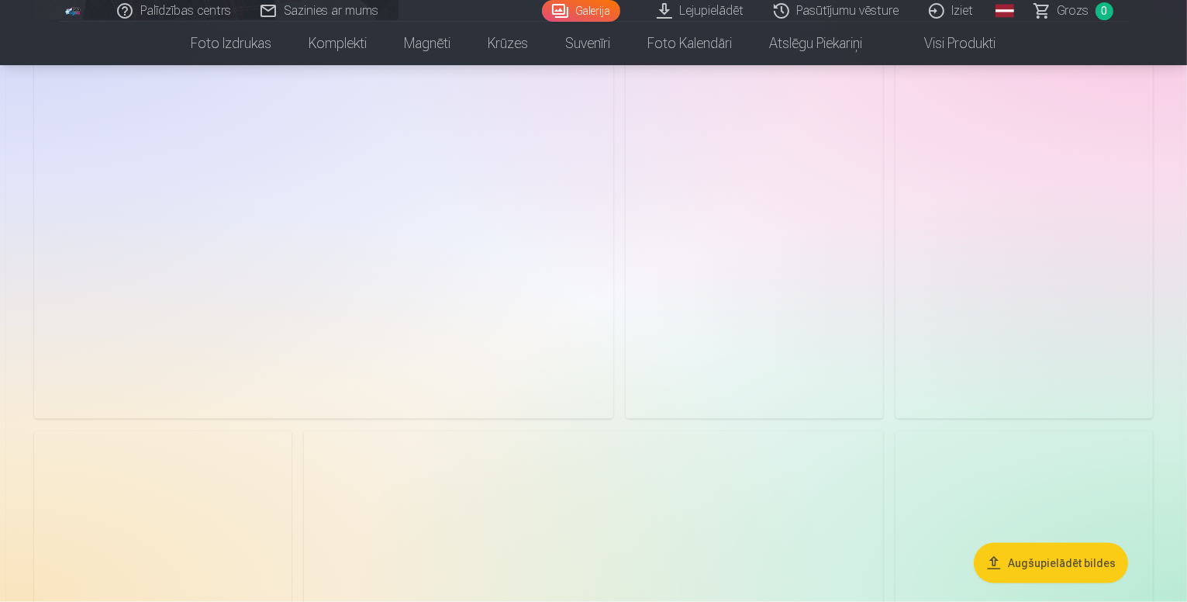
scroll to position [2636, 0]
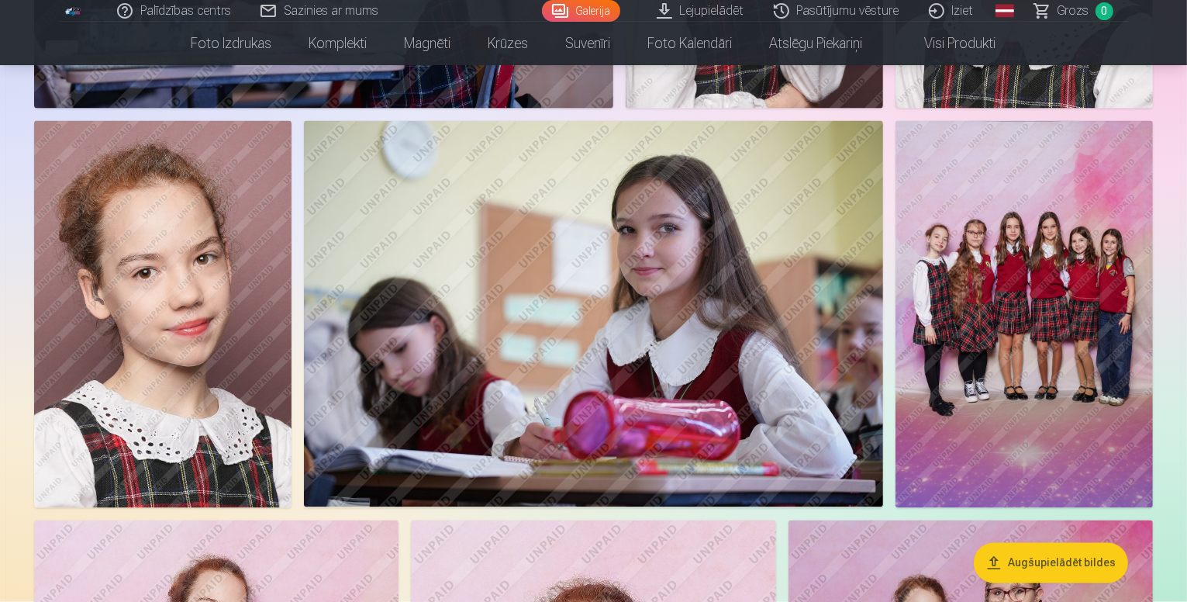
click at [1033, 567] on button "Augšupielādēt bildes" at bounding box center [1051, 563] width 154 height 40
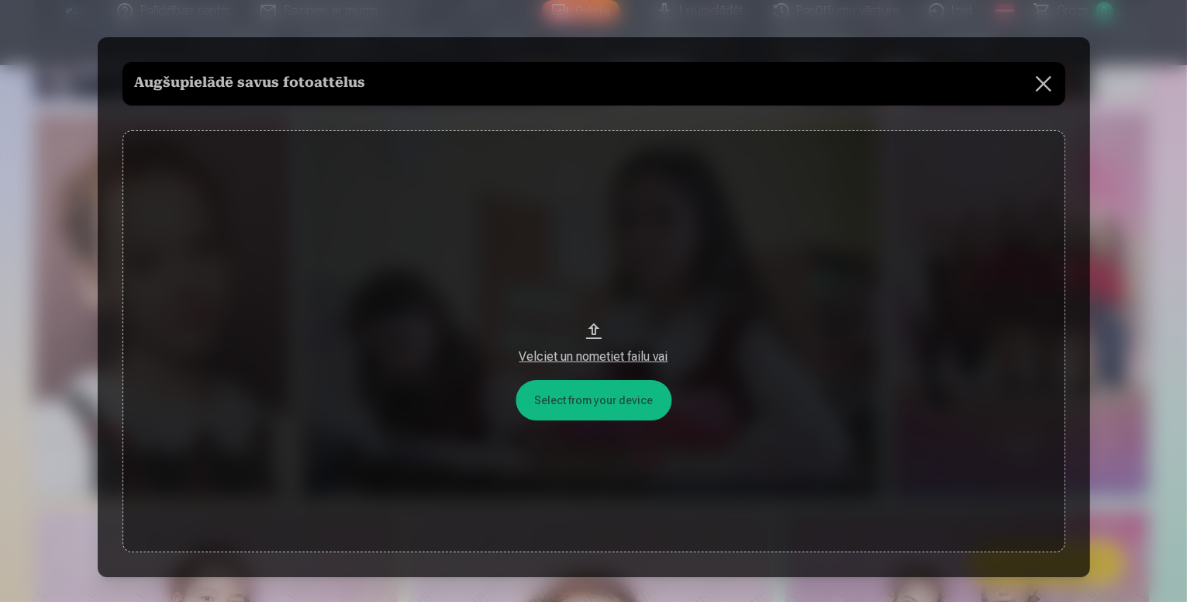
scroll to position [2642, 0]
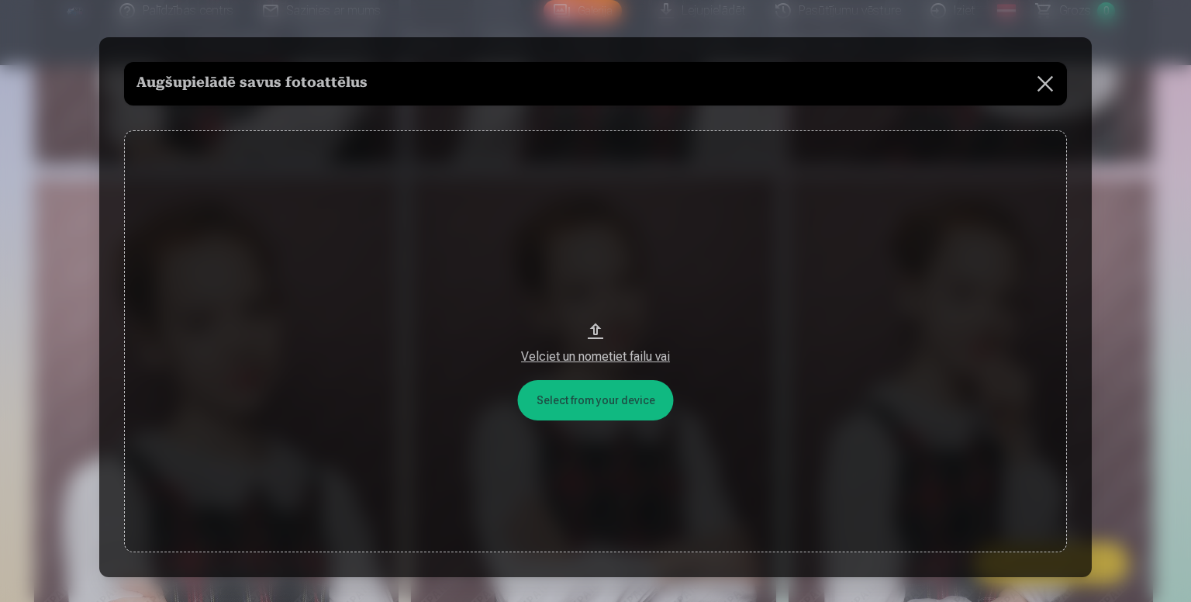
click at [569, 394] on button "Velciet un nometiet failu vai" at bounding box center [595, 340] width 943 height 421
click at [1049, 89] on button at bounding box center [1044, 83] width 43 height 43
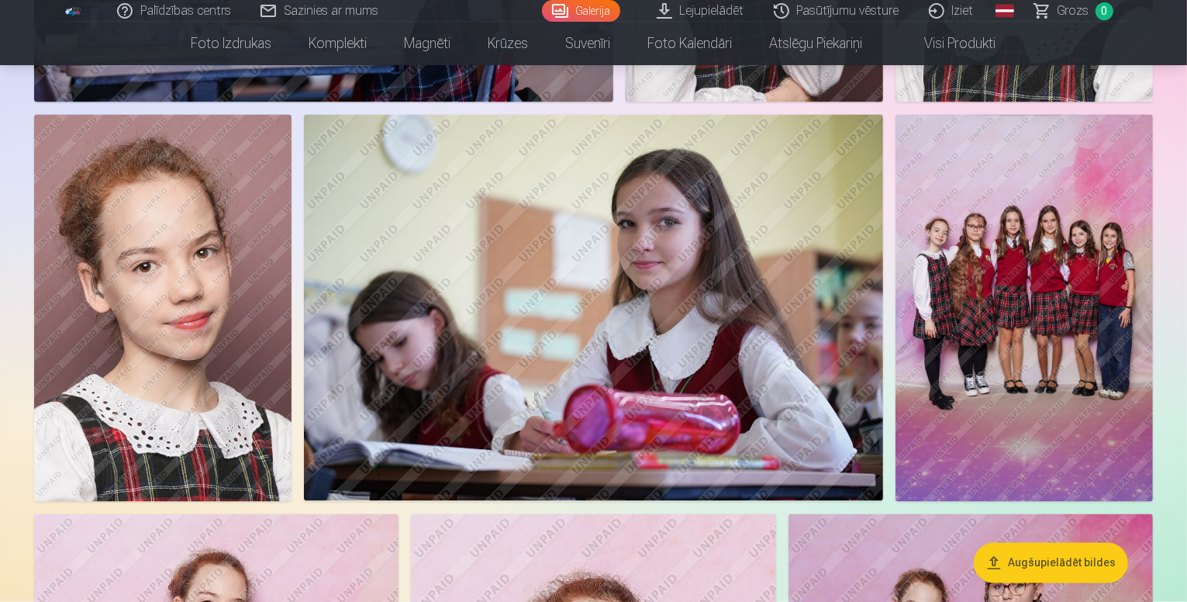
click at [738, 11] on link "Lejupielādēt" at bounding box center [701, 11] width 117 height 22
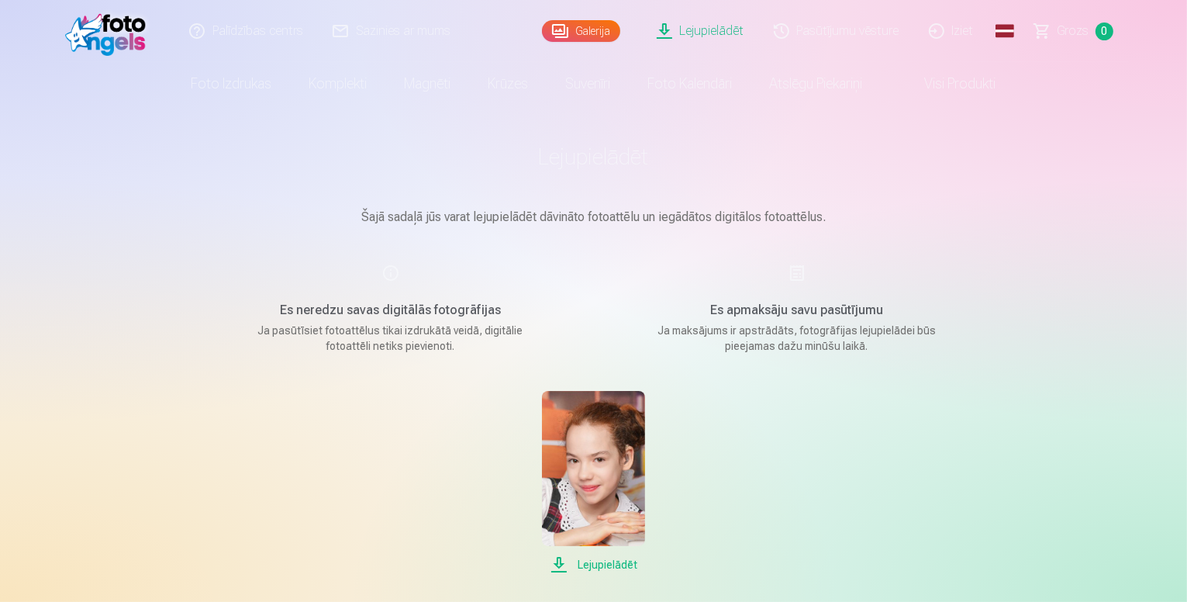
click at [800, 267] on div "Es apmaksāju savu pasūtījumu Ja maksājums ir apstrādāts, fotogrāfijas lejupielā…" at bounding box center [796, 309] width 369 height 90
click at [331, 318] on h5 "Es neredzu savas digitālās fotogrāfijas" at bounding box center [390, 310] width 295 height 19
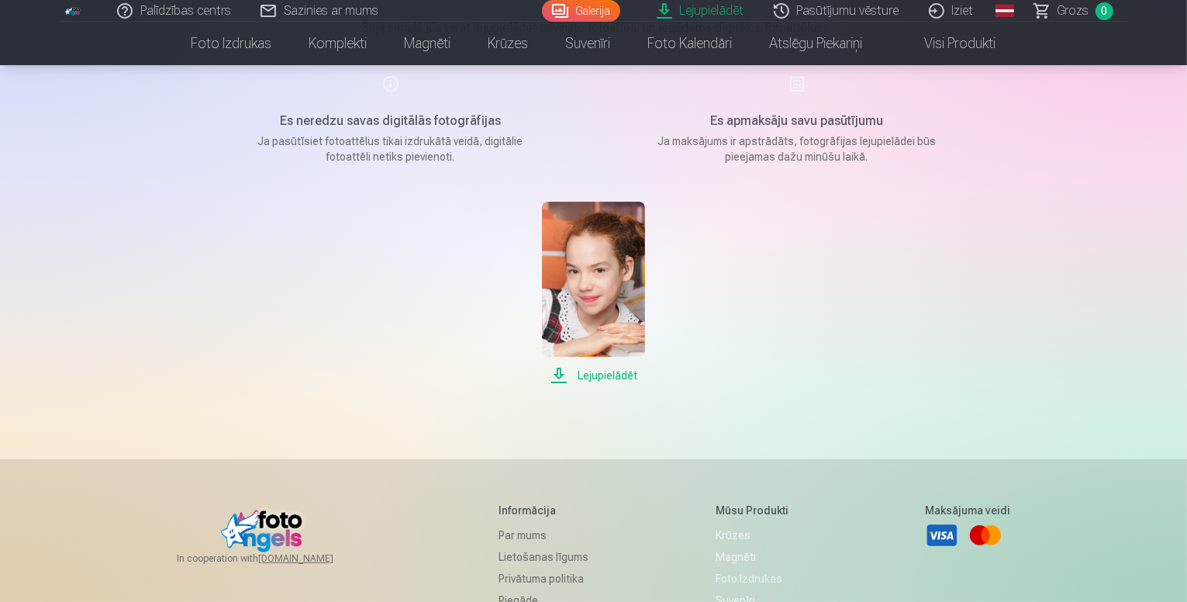
scroll to position [310, 0]
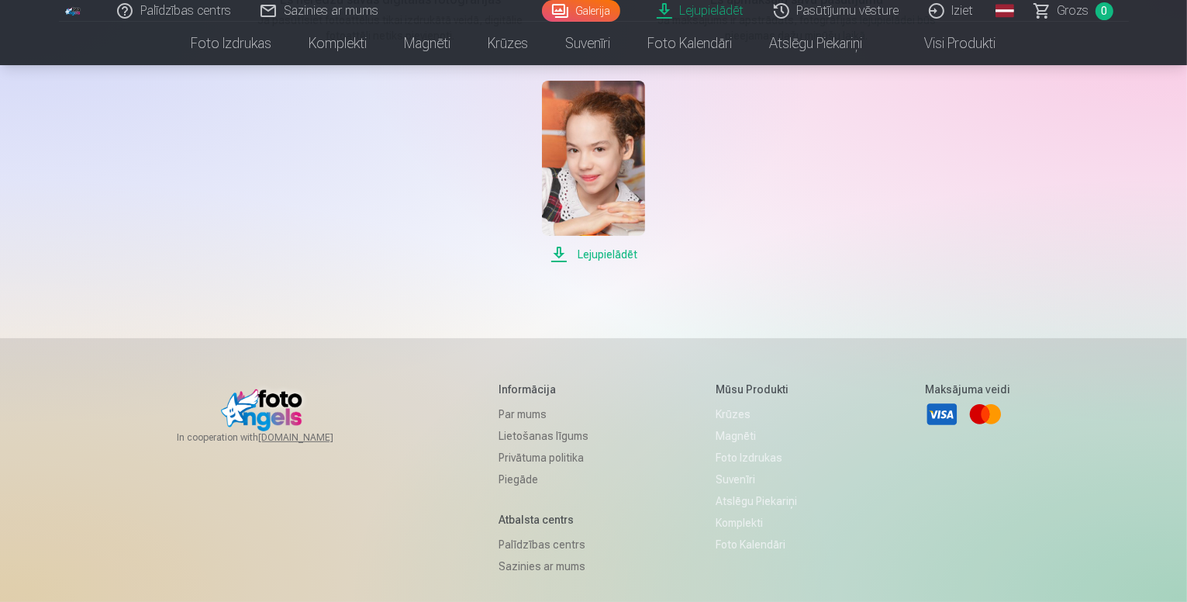
click at [612, 208] on img at bounding box center [593, 158] width 103 height 155
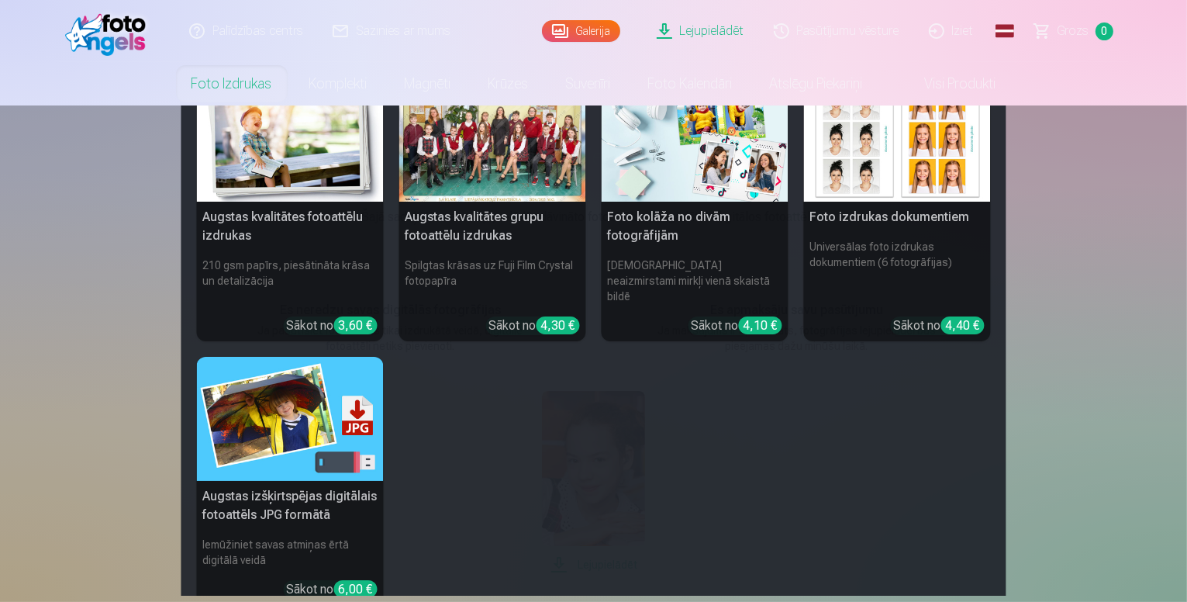
scroll to position [0, 0]
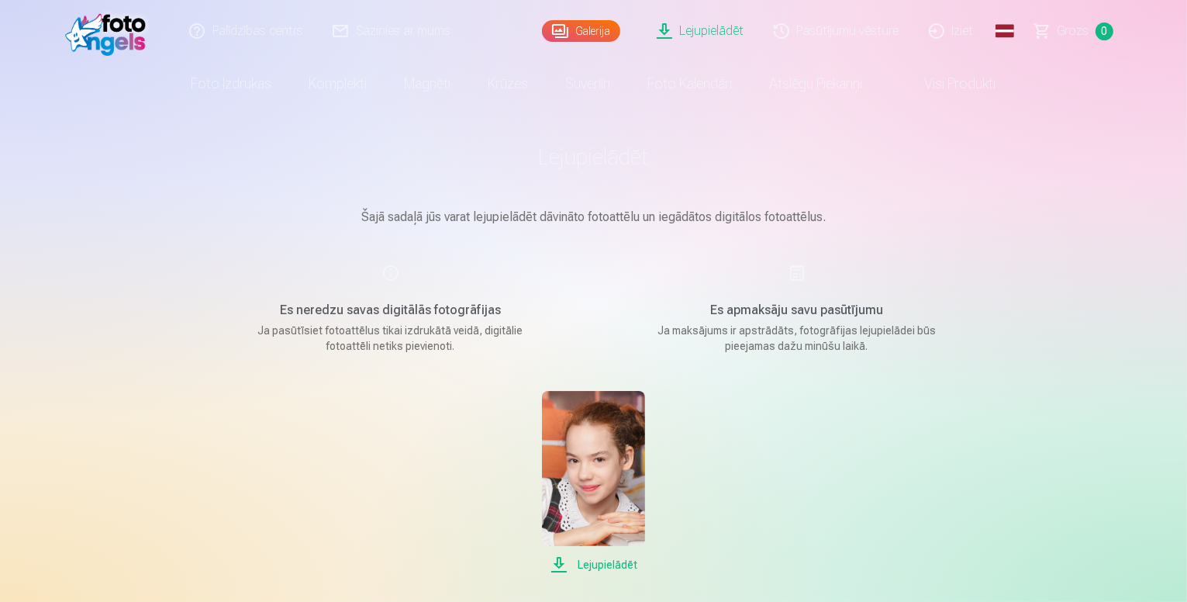
click at [730, 33] on link "Lejupielādēt" at bounding box center [701, 31] width 117 height 62
click at [667, 31] on link "Lejupielādēt" at bounding box center [701, 31] width 117 height 62
click at [582, 33] on link "Galerija" at bounding box center [581, 31] width 78 height 22
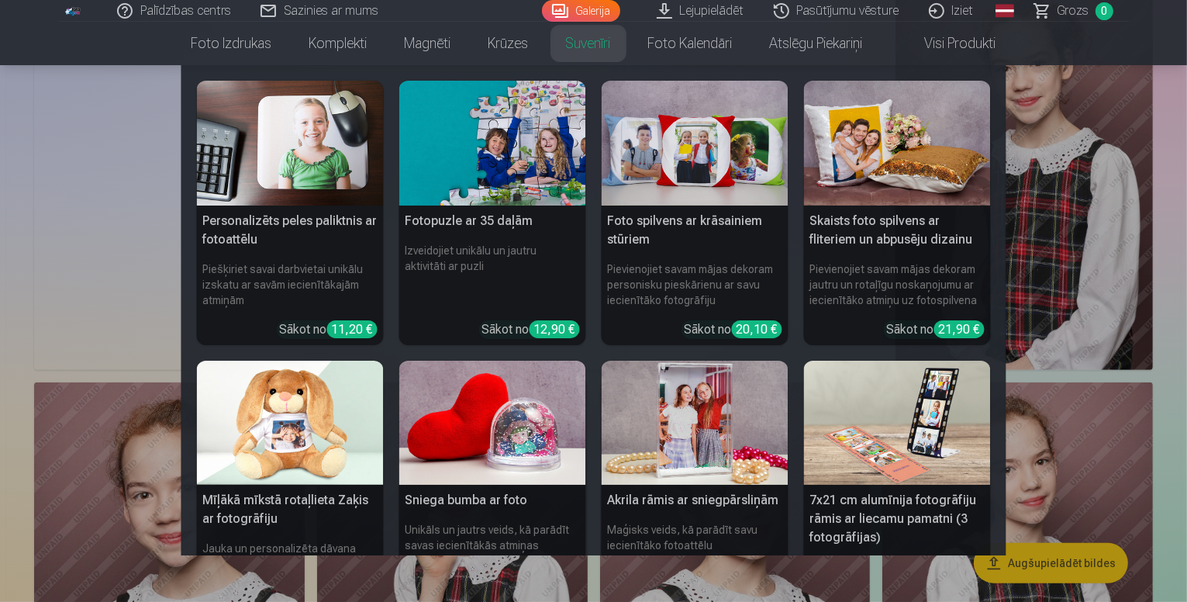
scroll to position [388, 0]
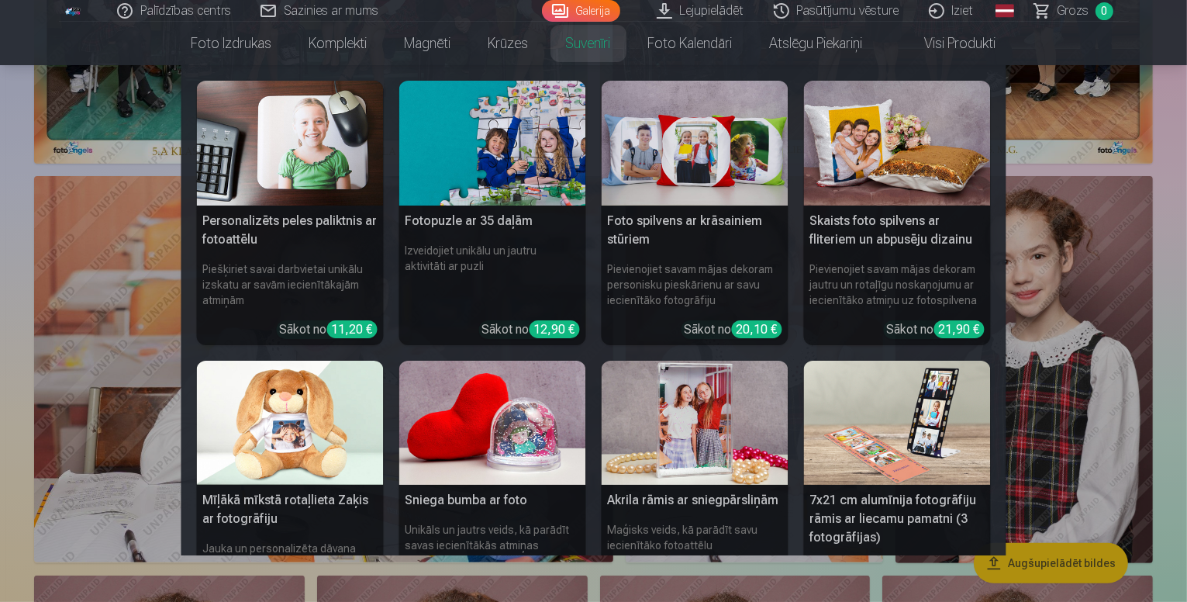
click at [1116, 202] on nav "Personalizēts peles paliktnis ar fotoattēlu Piešķiriet savai darbvietai unikālu…" at bounding box center [593, 310] width 1187 height 490
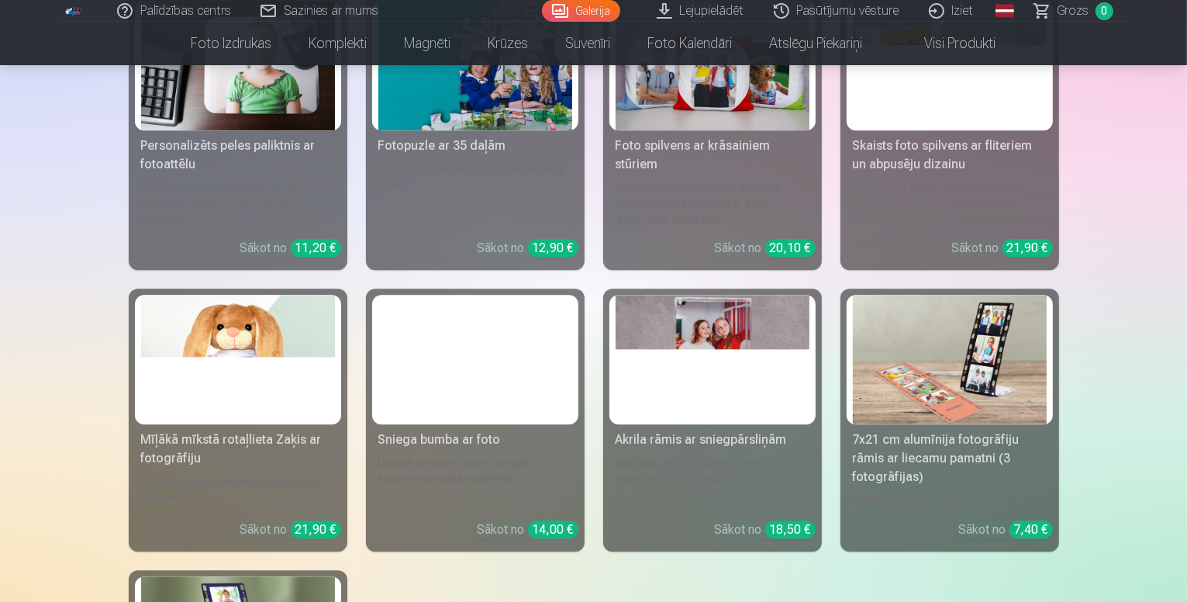
scroll to position [10544, 0]
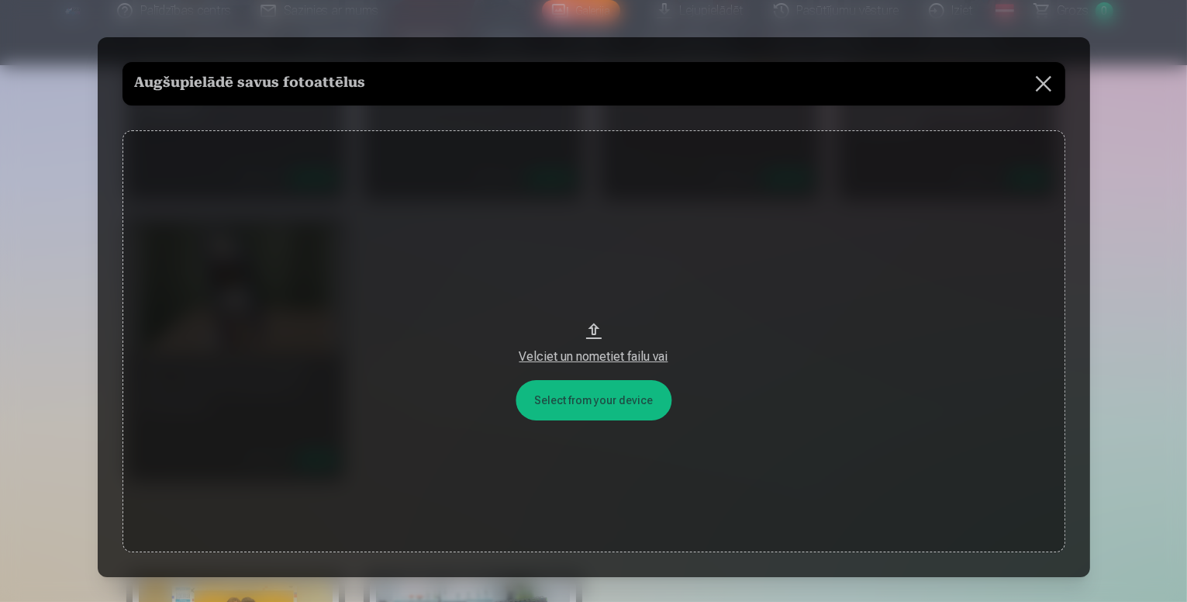
scroll to position [10500, 0]
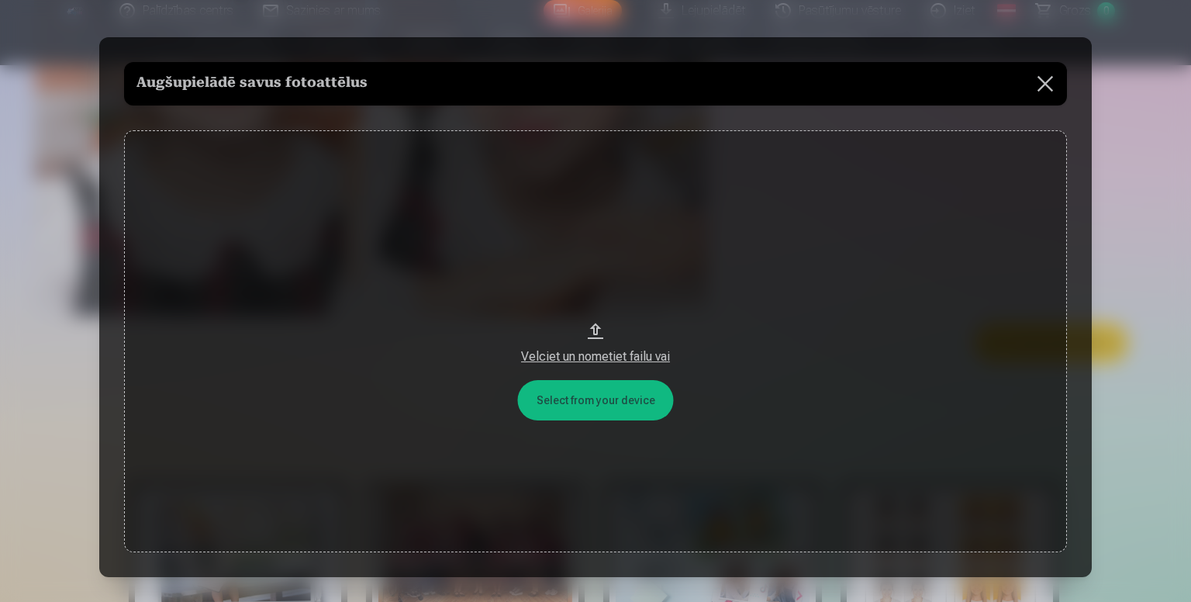
click at [609, 348] on div "Velciet un nometiet failu vai" at bounding box center [596, 356] width 912 height 19
click at [1040, 84] on button at bounding box center [1044, 83] width 43 height 43
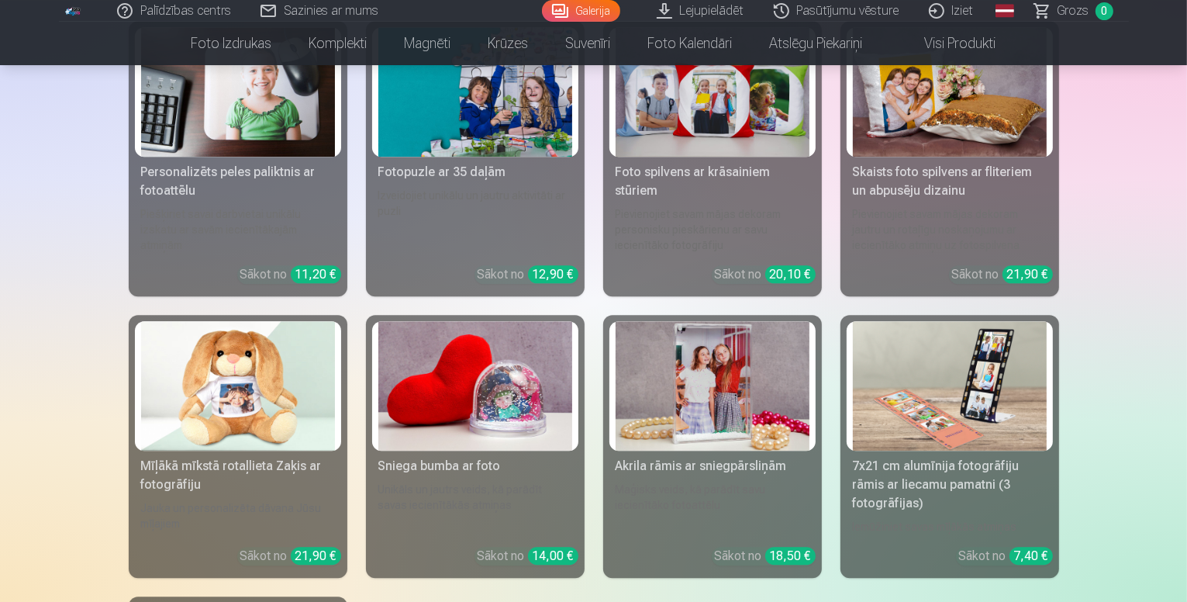
scroll to position [10112, 0]
drag, startPoint x: 560, startPoint y: 386, endPoint x: 927, endPoint y: 401, distance: 367.8
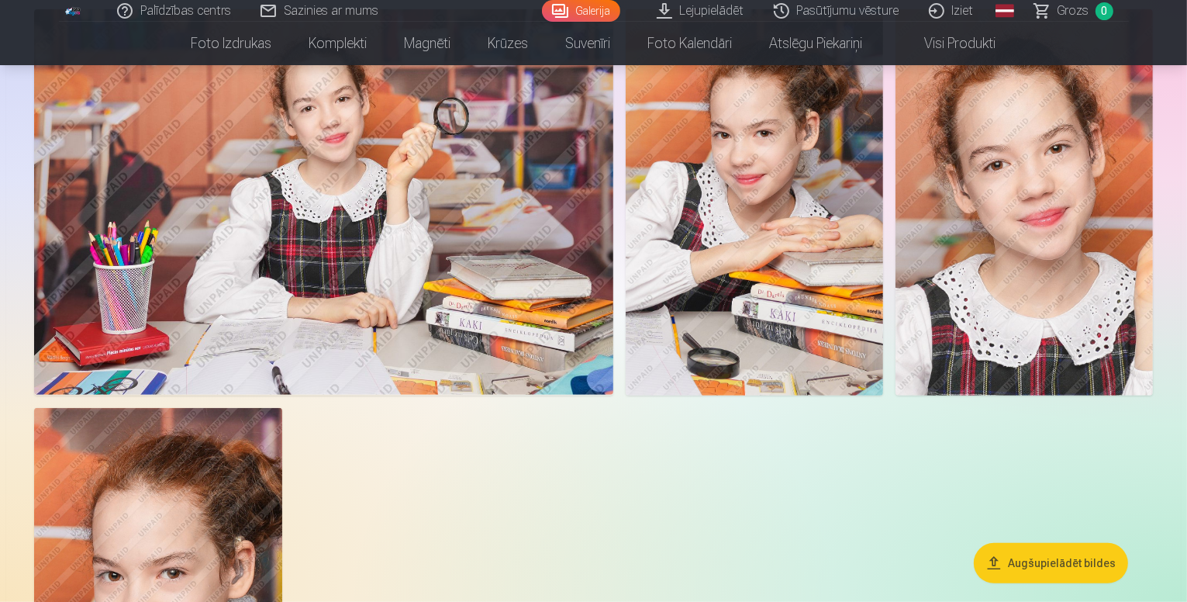
scroll to position [6202, 0]
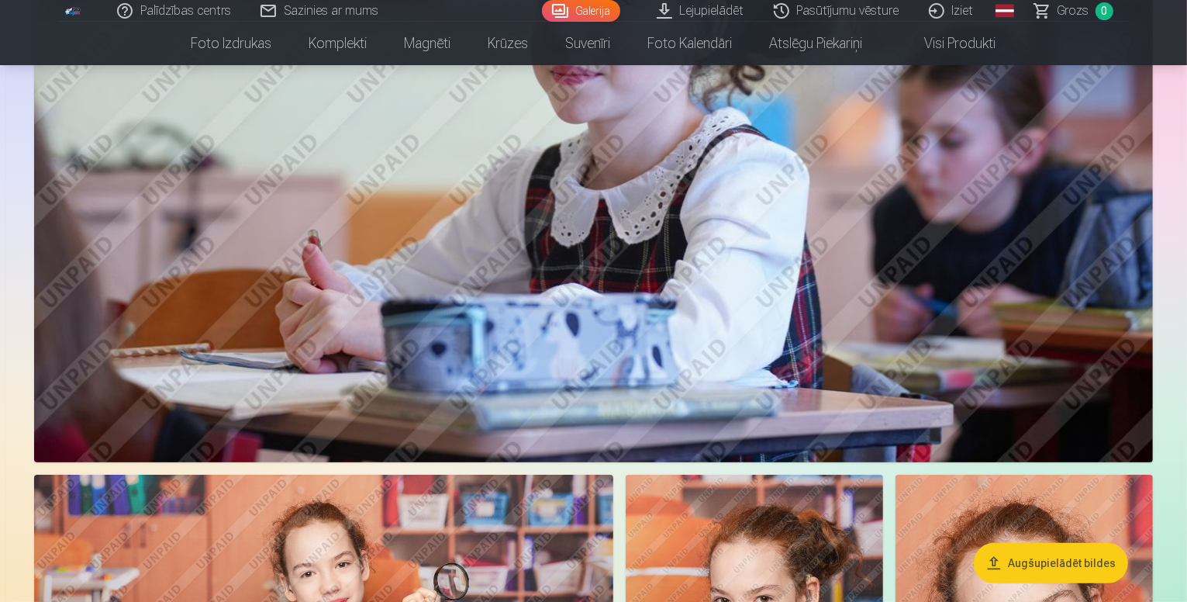
drag, startPoint x: 982, startPoint y: 410, endPoint x: 973, endPoint y: 400, distance: 13.2
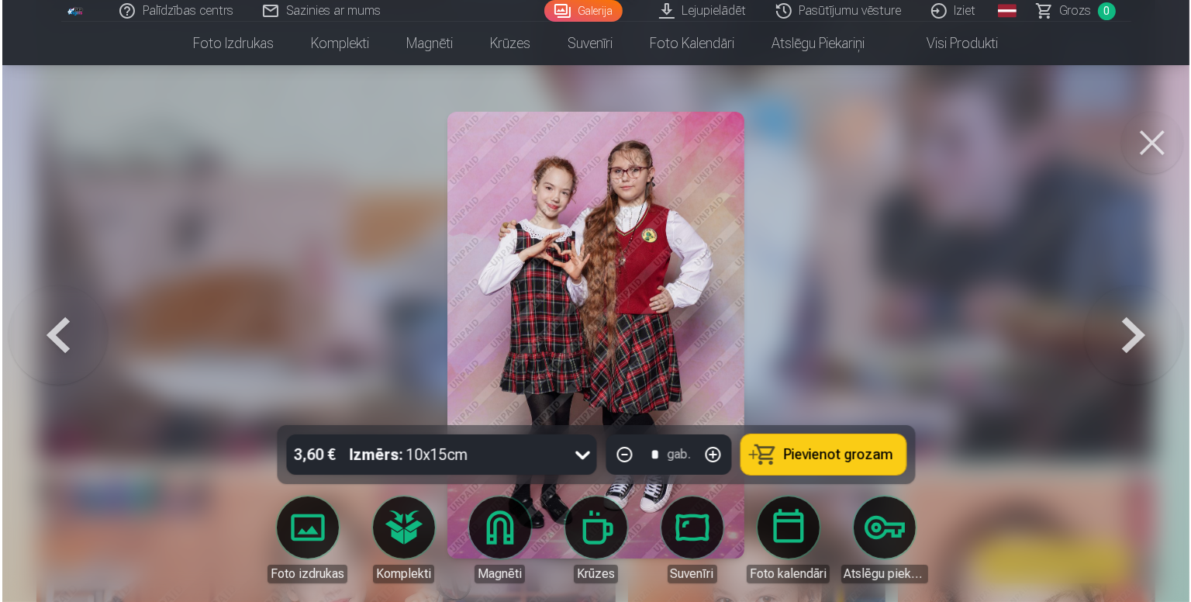
scroll to position [6221, 0]
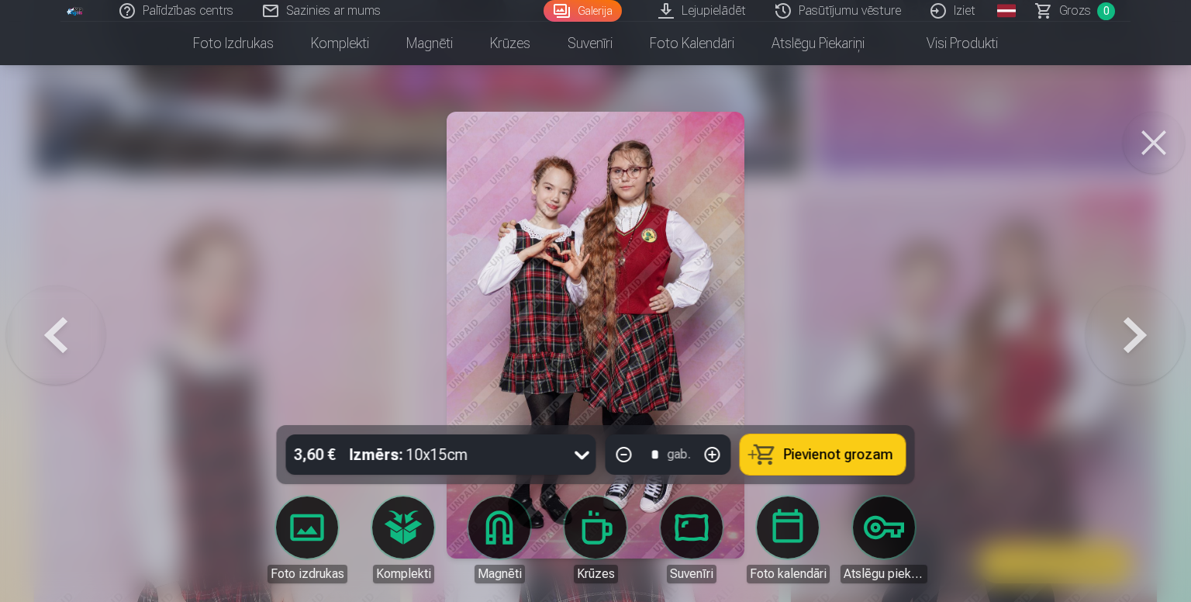
click at [870, 314] on div at bounding box center [595, 301] width 1191 height 602
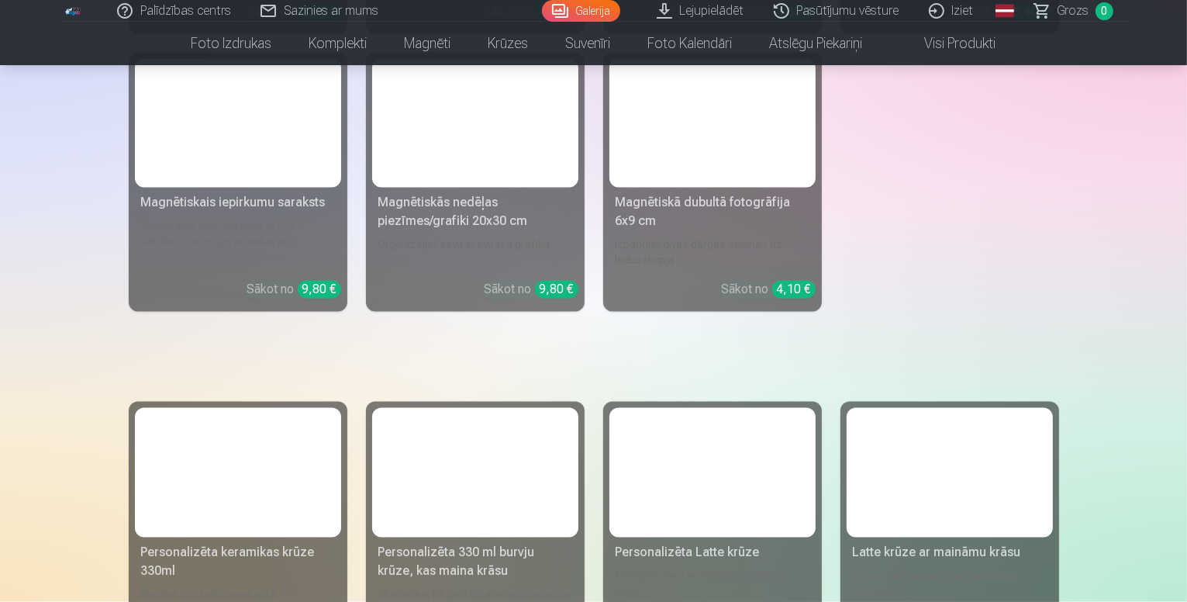
scroll to position [9148, 0]
